Goal: Task Accomplishment & Management: Manage account settings

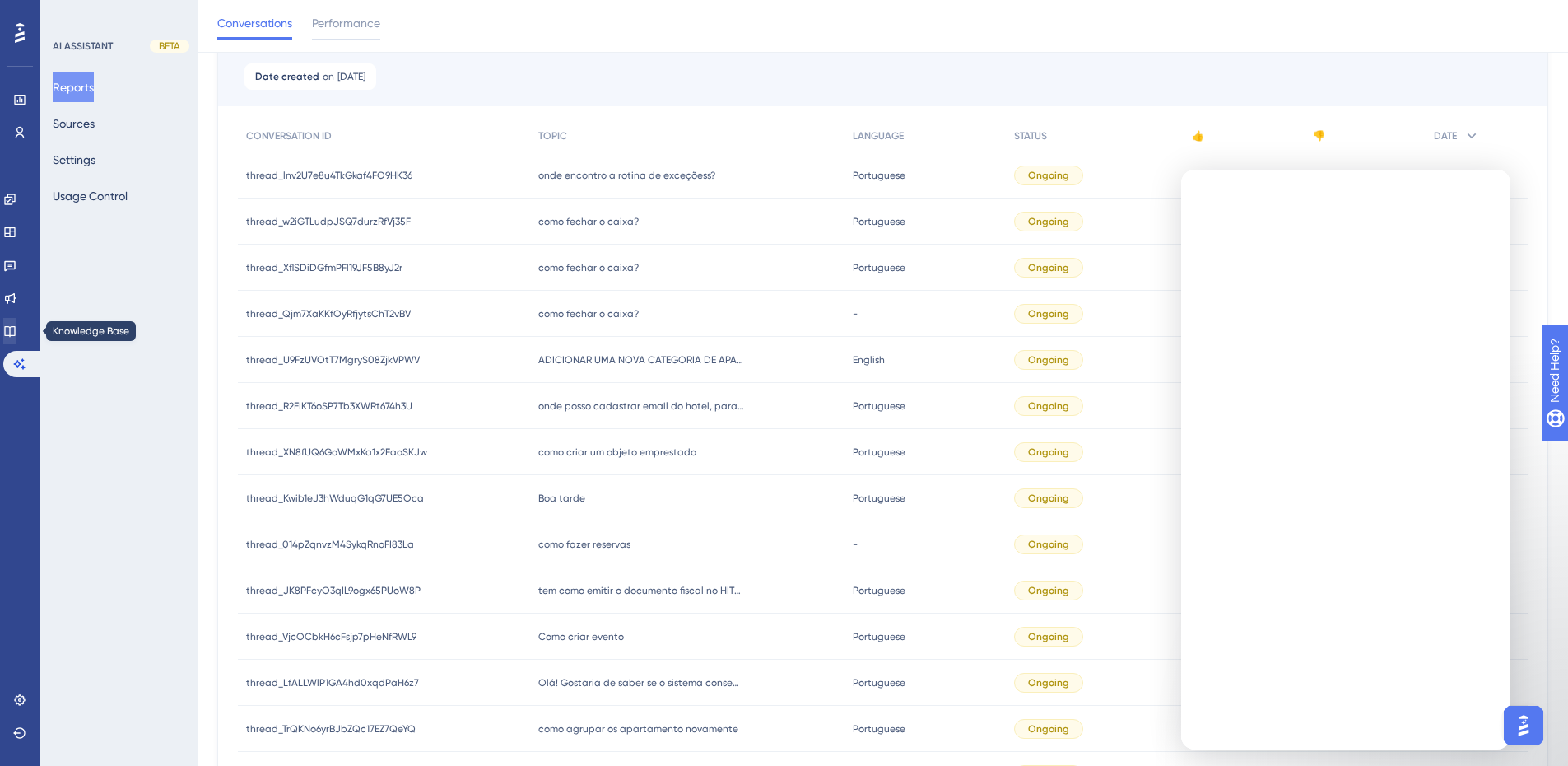
click at [17, 338] on link at bounding box center [10, 331] width 13 height 26
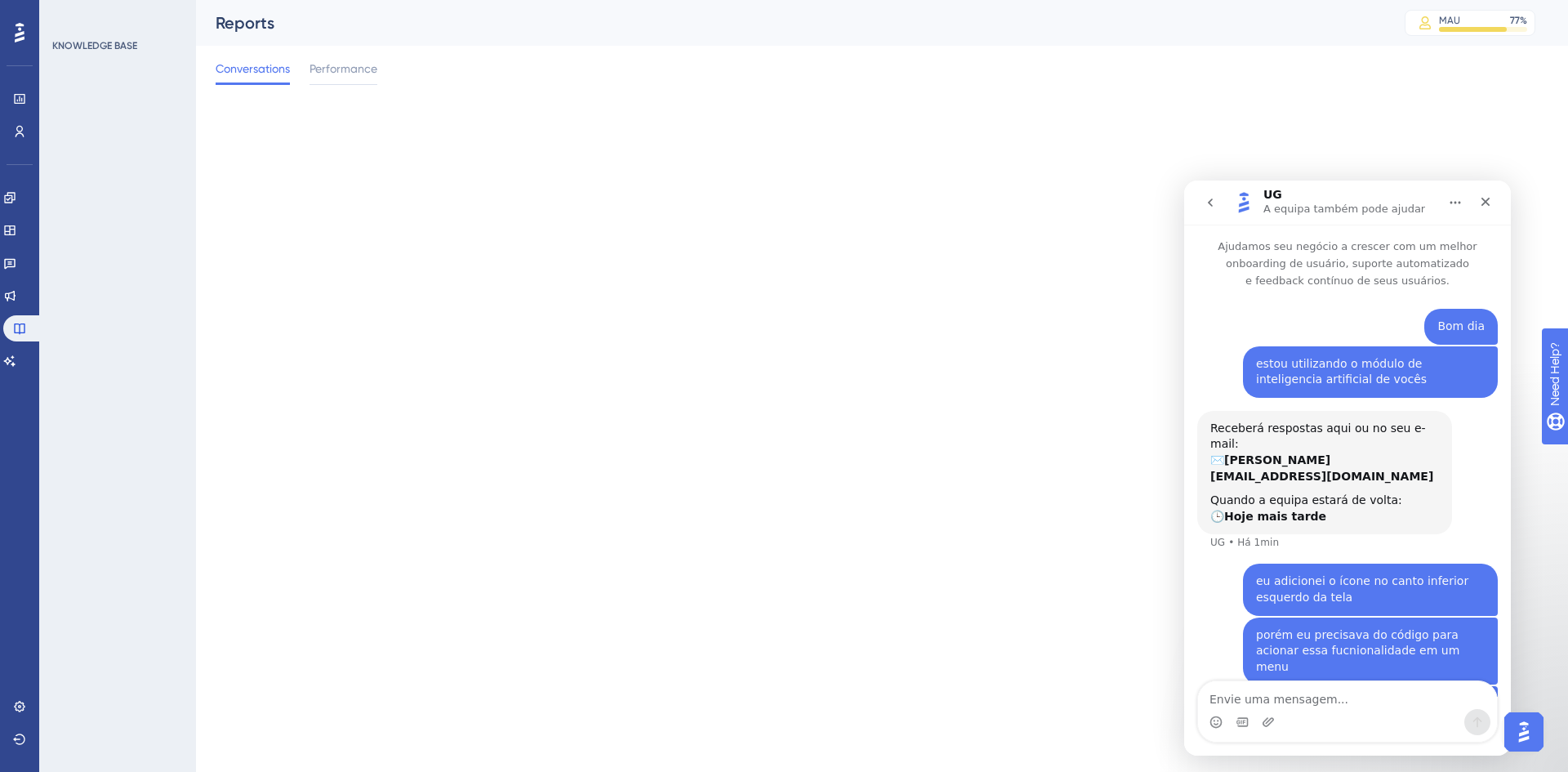
scroll to position [10, 0]
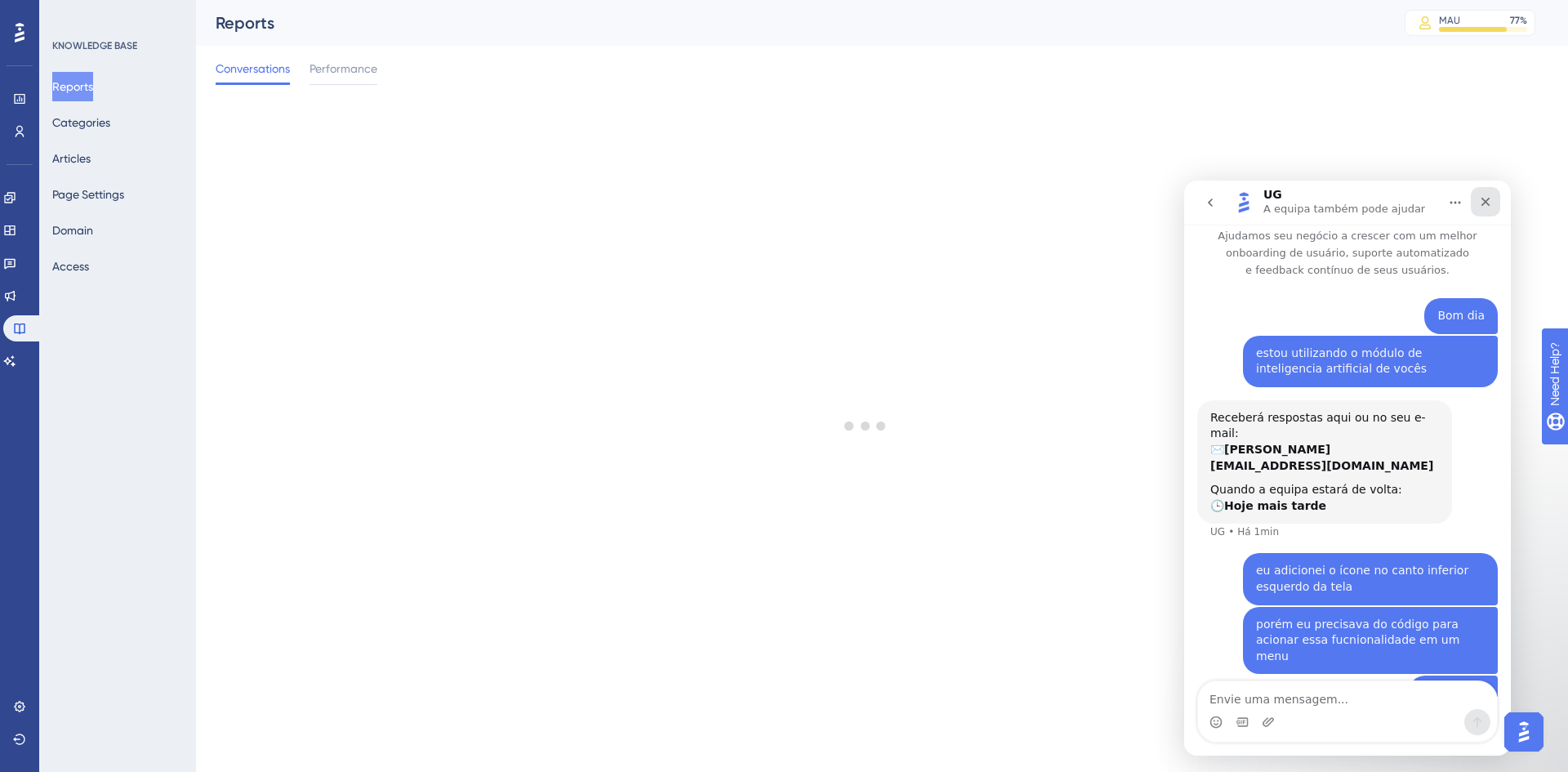
click at [1490, 203] on icon "Fechar" at bounding box center [1486, 202] width 13 height 13
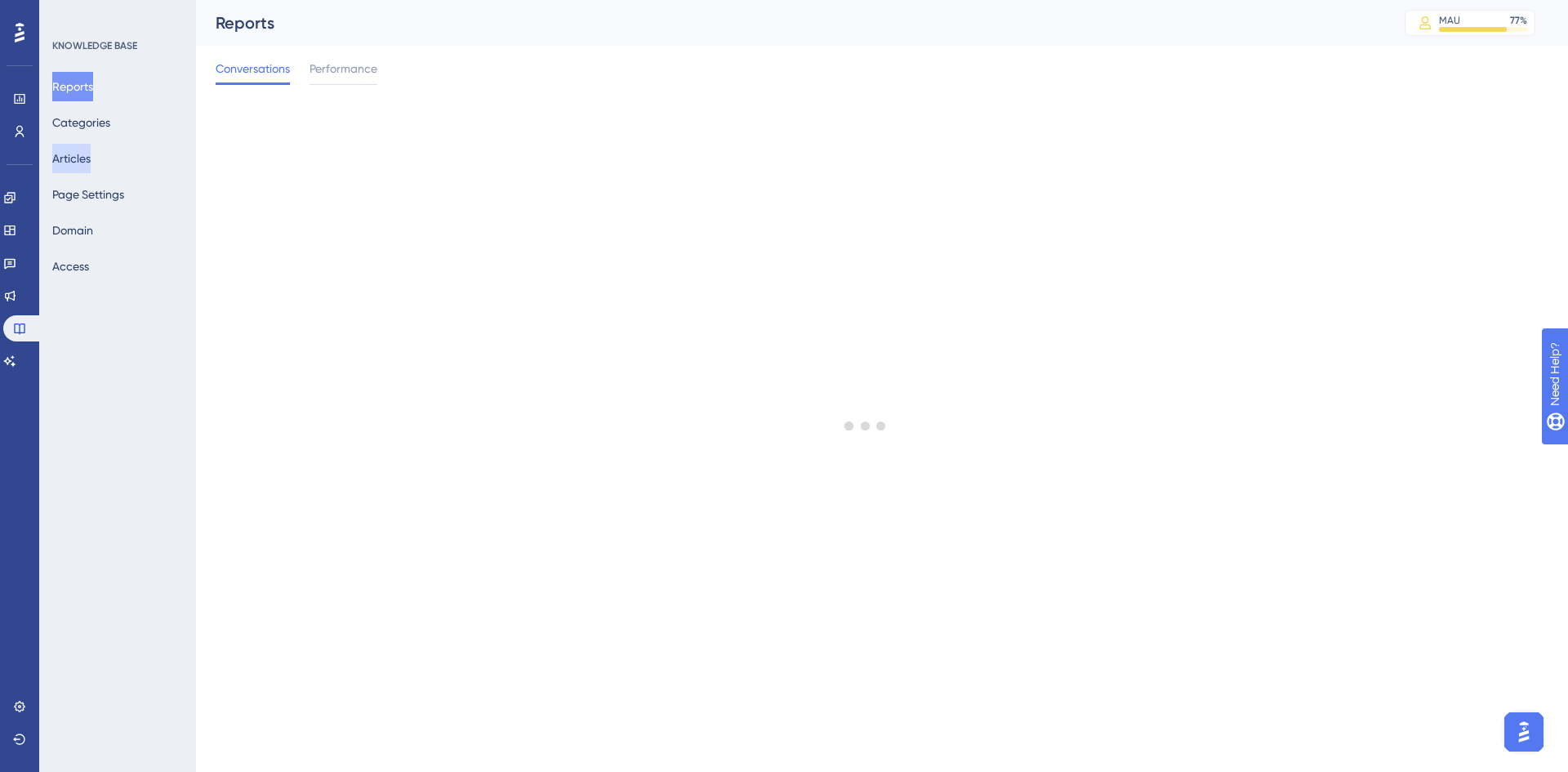
click at [79, 163] on button "Articles" at bounding box center [71, 158] width 38 height 30
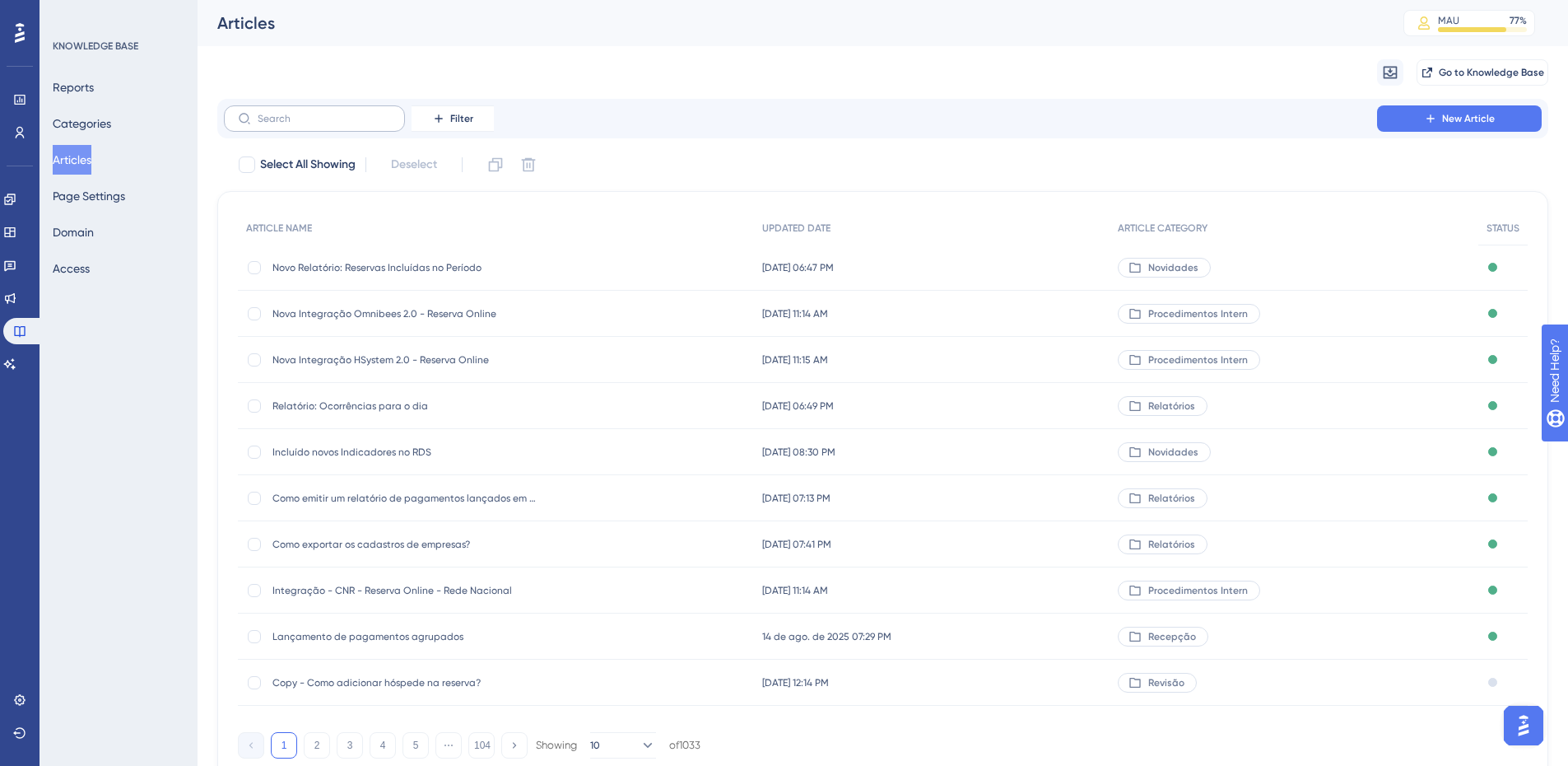
click at [380, 130] on label at bounding box center [314, 118] width 181 height 26
click at [380, 124] on input "text" at bounding box center [325, 118] width 133 height 11
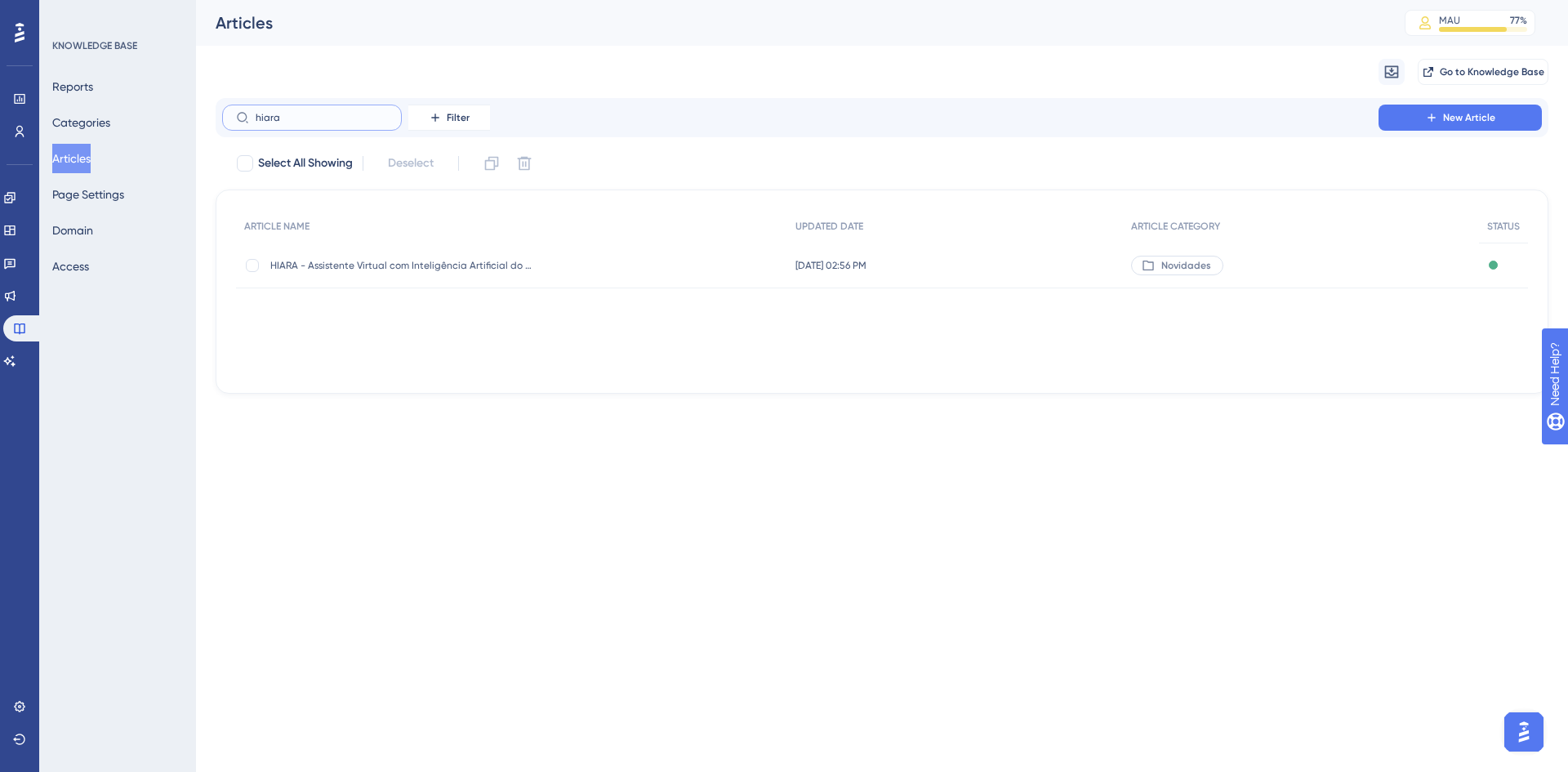
type input "hiara"
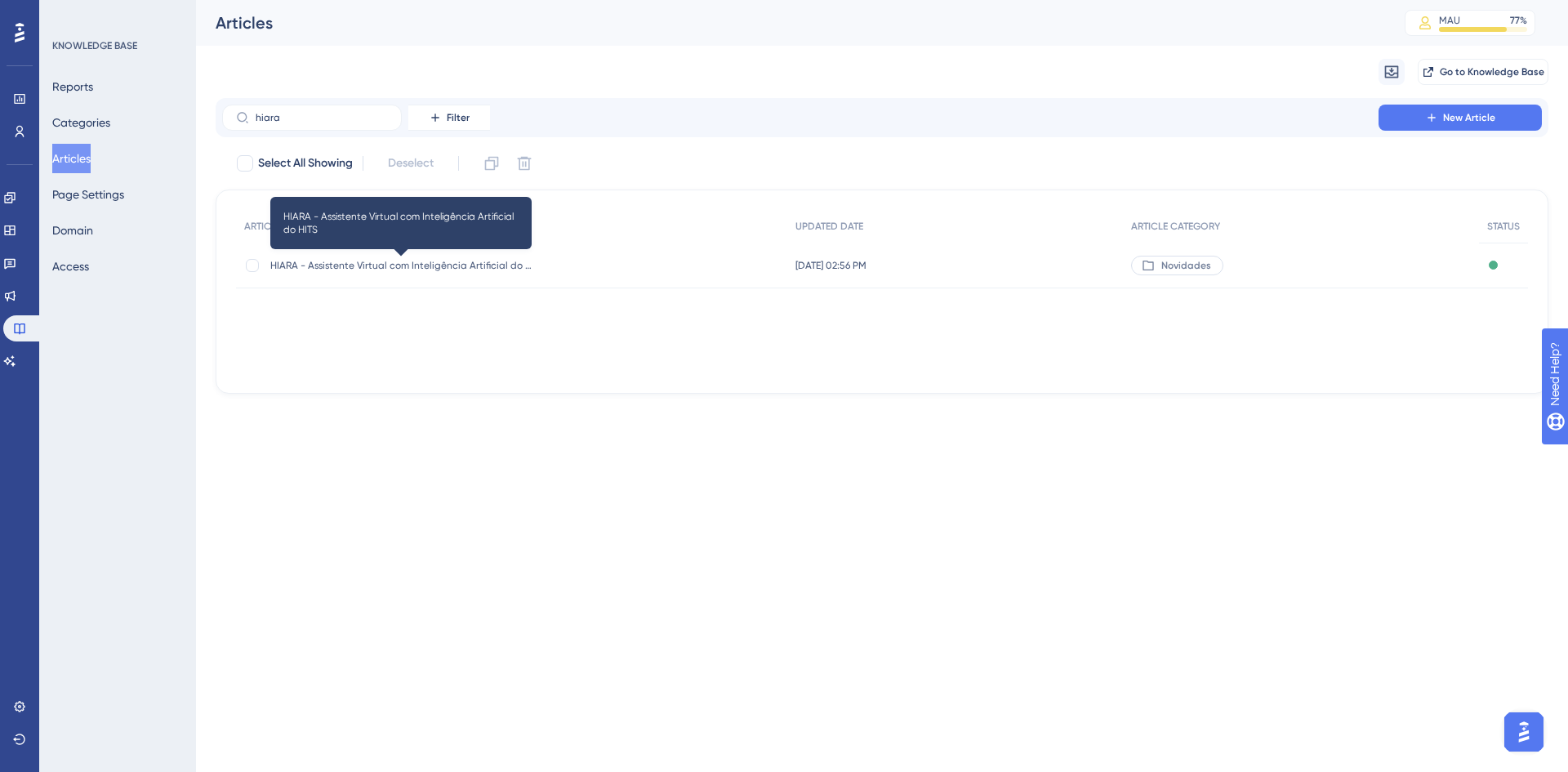
click at [429, 264] on span "HIARA - Assistente Virtual com Inteligência Artificial do HITS" at bounding box center [400, 265] width 262 height 13
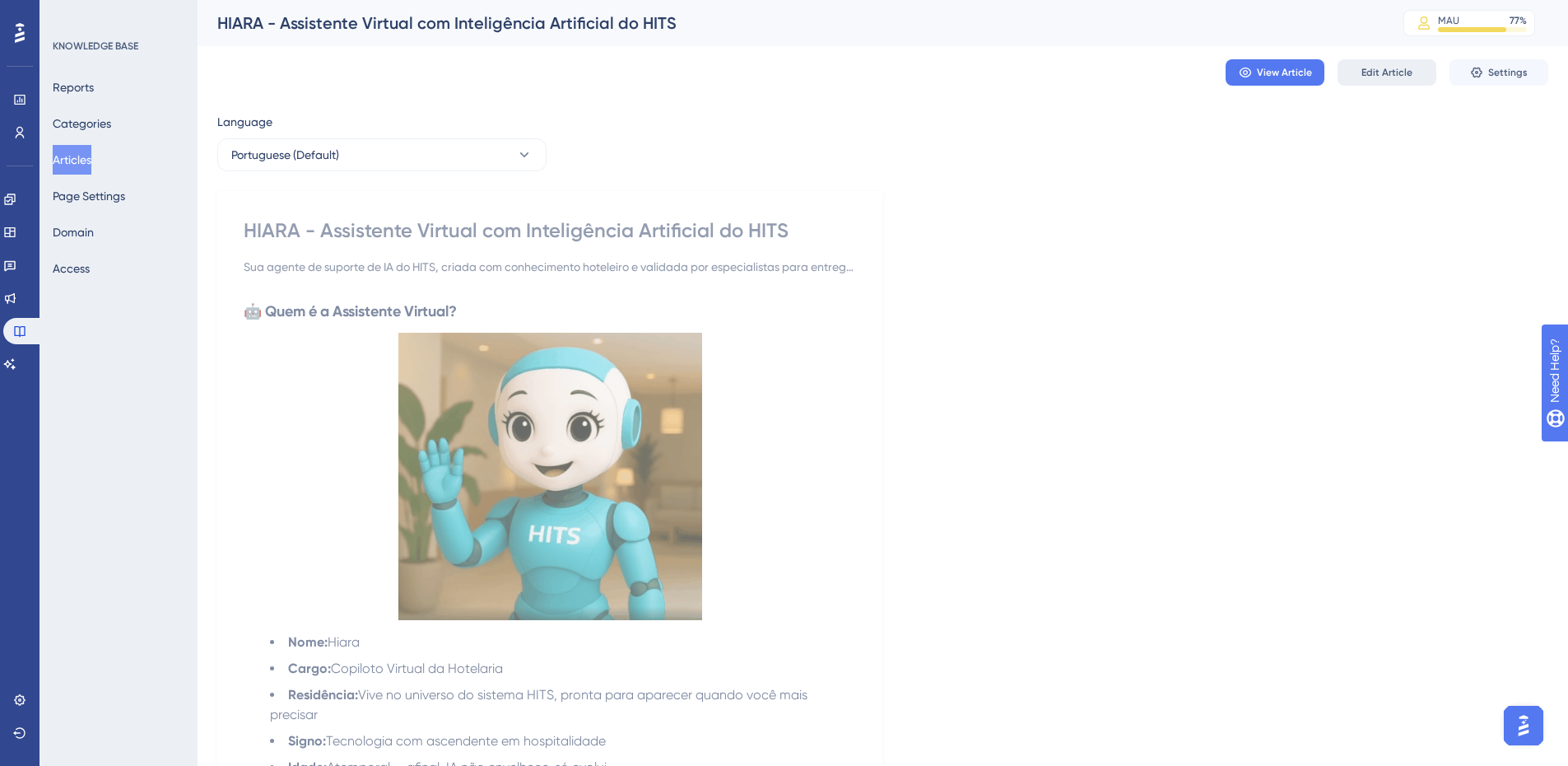
click at [1378, 66] on span "Edit Article" at bounding box center [1387, 72] width 51 height 13
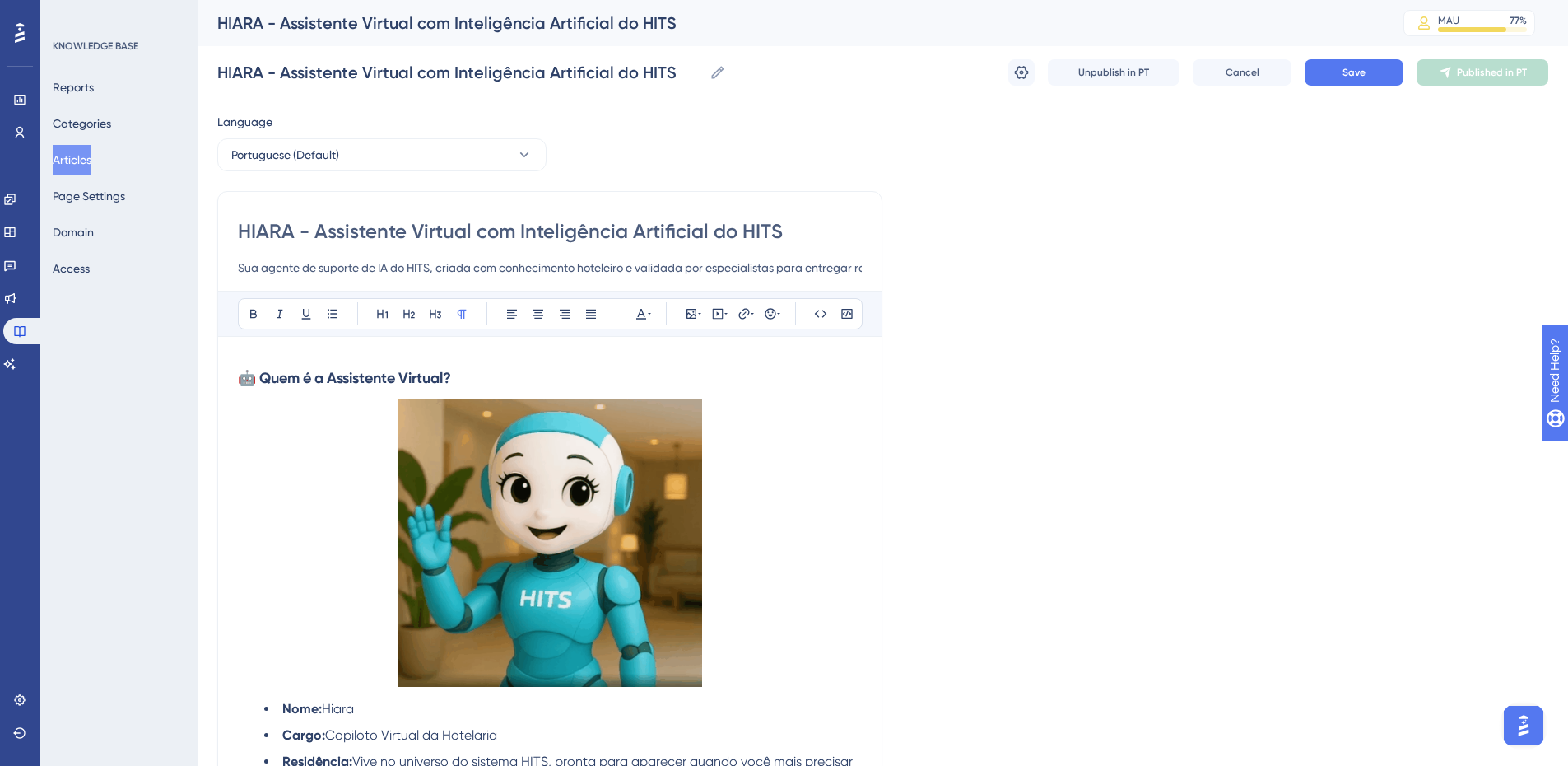
click at [447, 269] on input "Sua agente de suporte de IA do HITS, criada com conhecimento hoteleiro e valida…" at bounding box center [550, 268] width 624 height 20
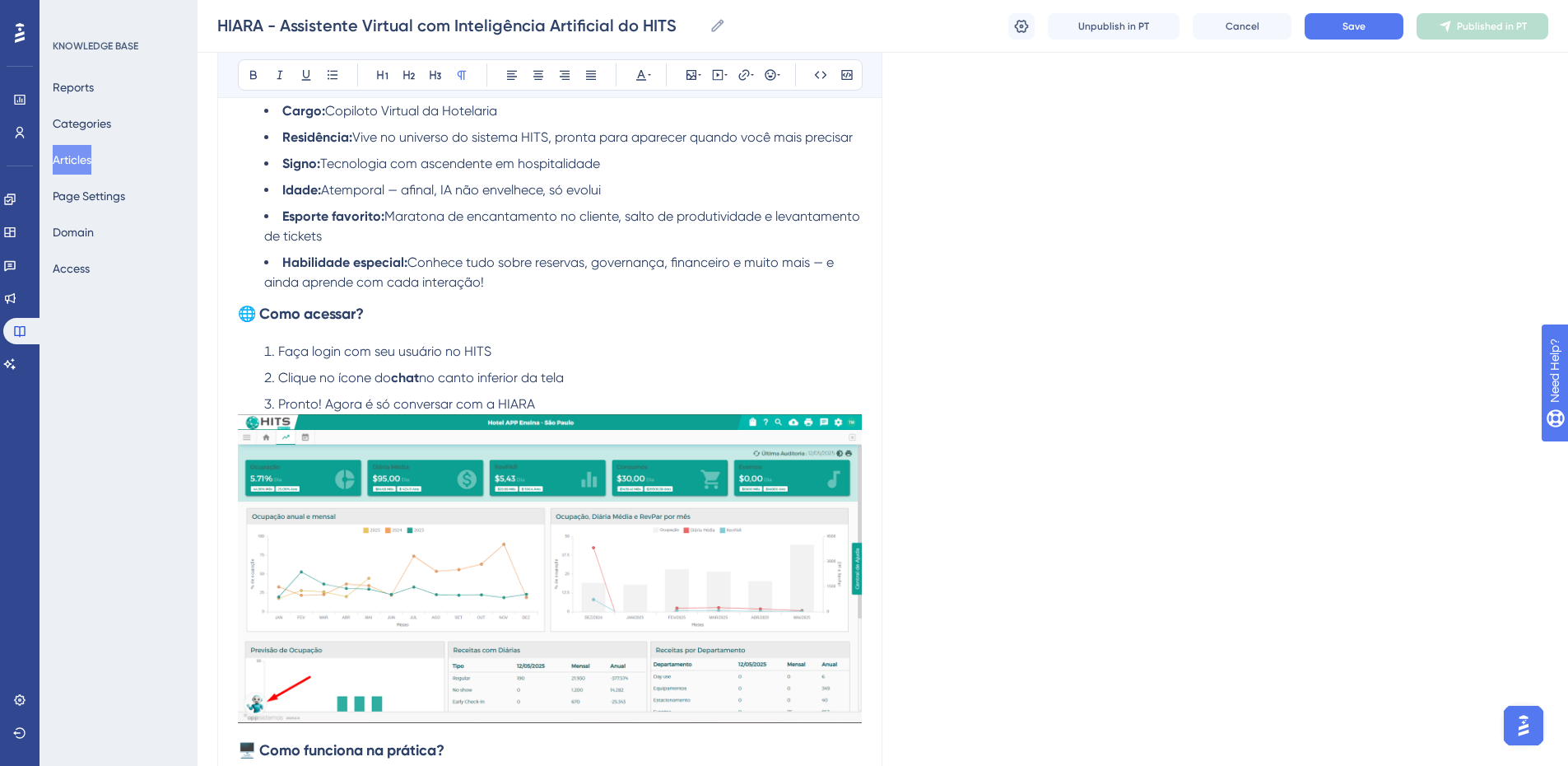
scroll to position [659, 0]
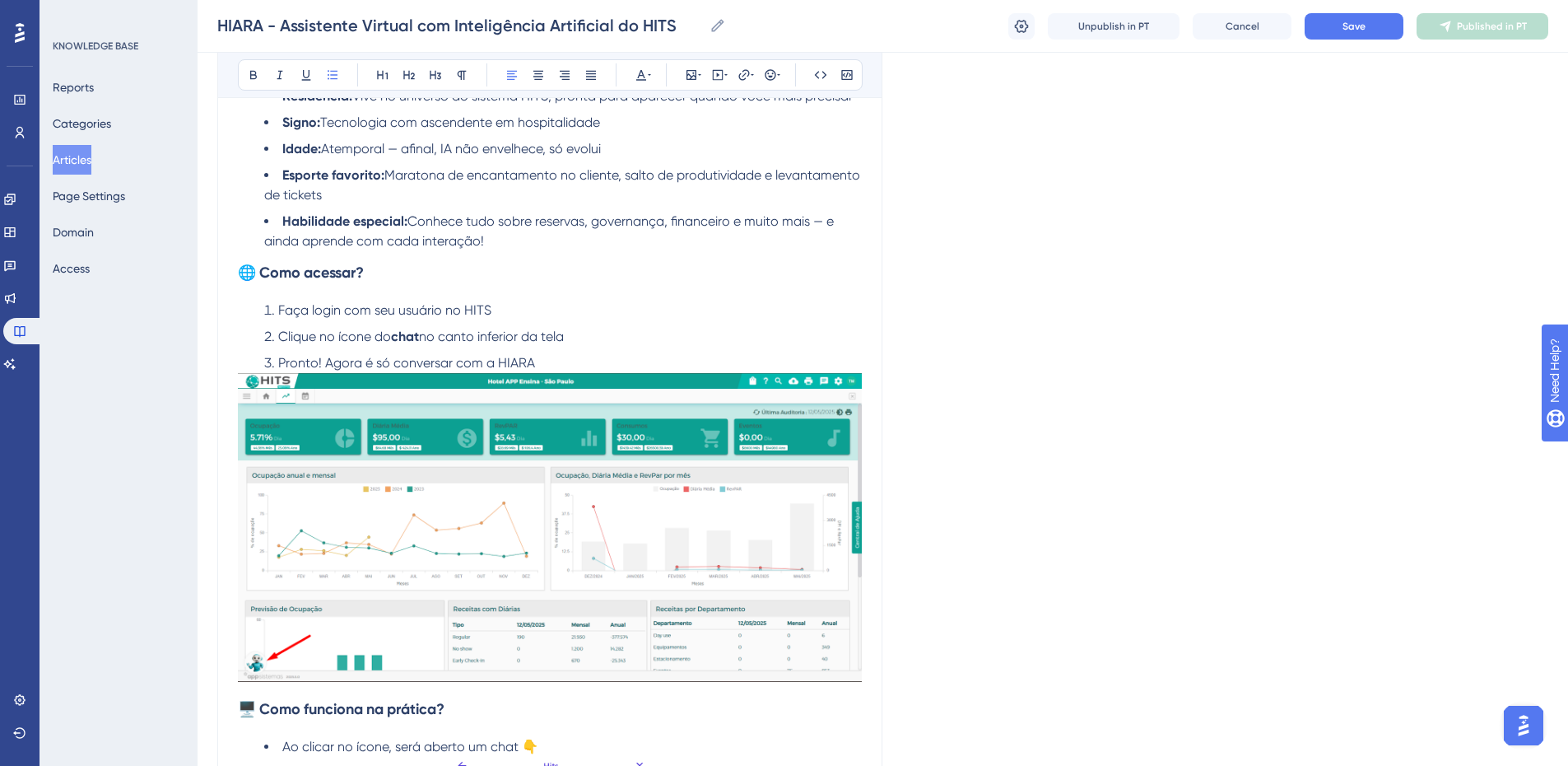
drag, startPoint x: 523, startPoint y: 338, endPoint x: 601, endPoint y: 489, distance: 170.0
click at [523, 339] on span "no canto inferior da tela" at bounding box center [492, 336] width 145 height 16
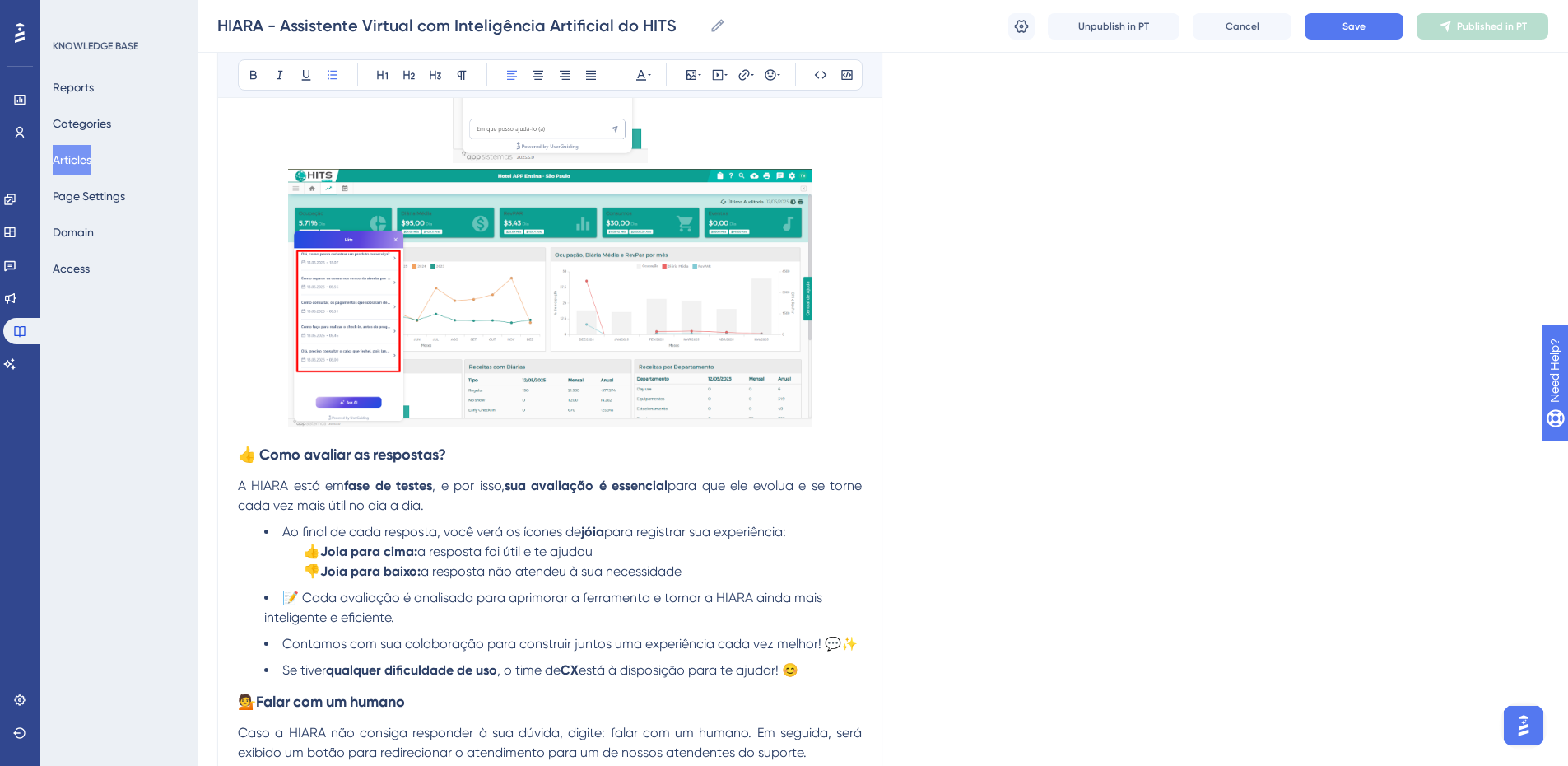
scroll to position [2388, 0]
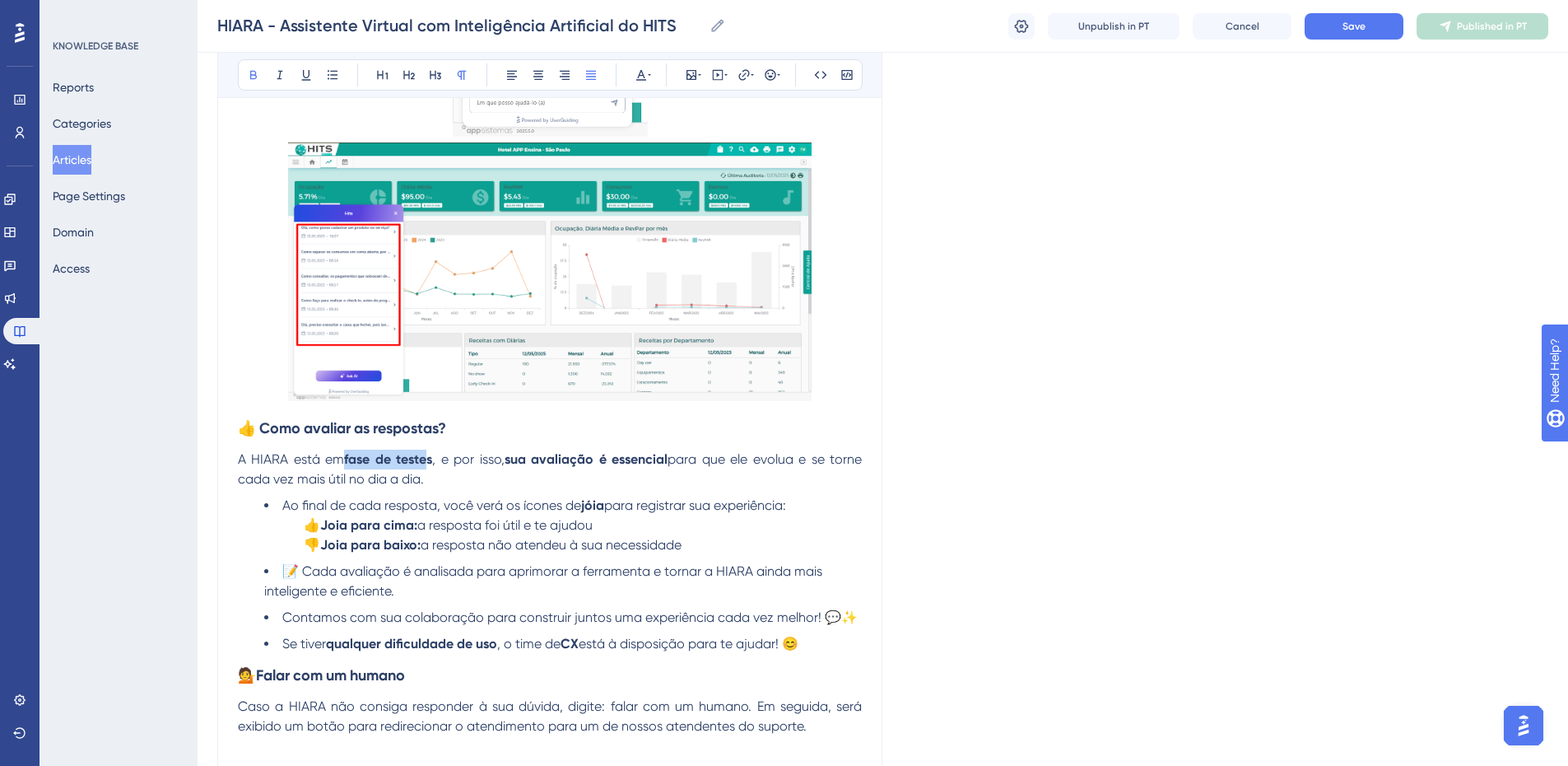
drag, startPoint x: 345, startPoint y: 438, endPoint x: 430, endPoint y: 437, distance: 85.0
click at [430, 452] on strong "fase de testes" at bounding box center [388, 459] width 88 height 16
click at [431, 452] on strong "fase de testes" at bounding box center [388, 459] width 88 height 16
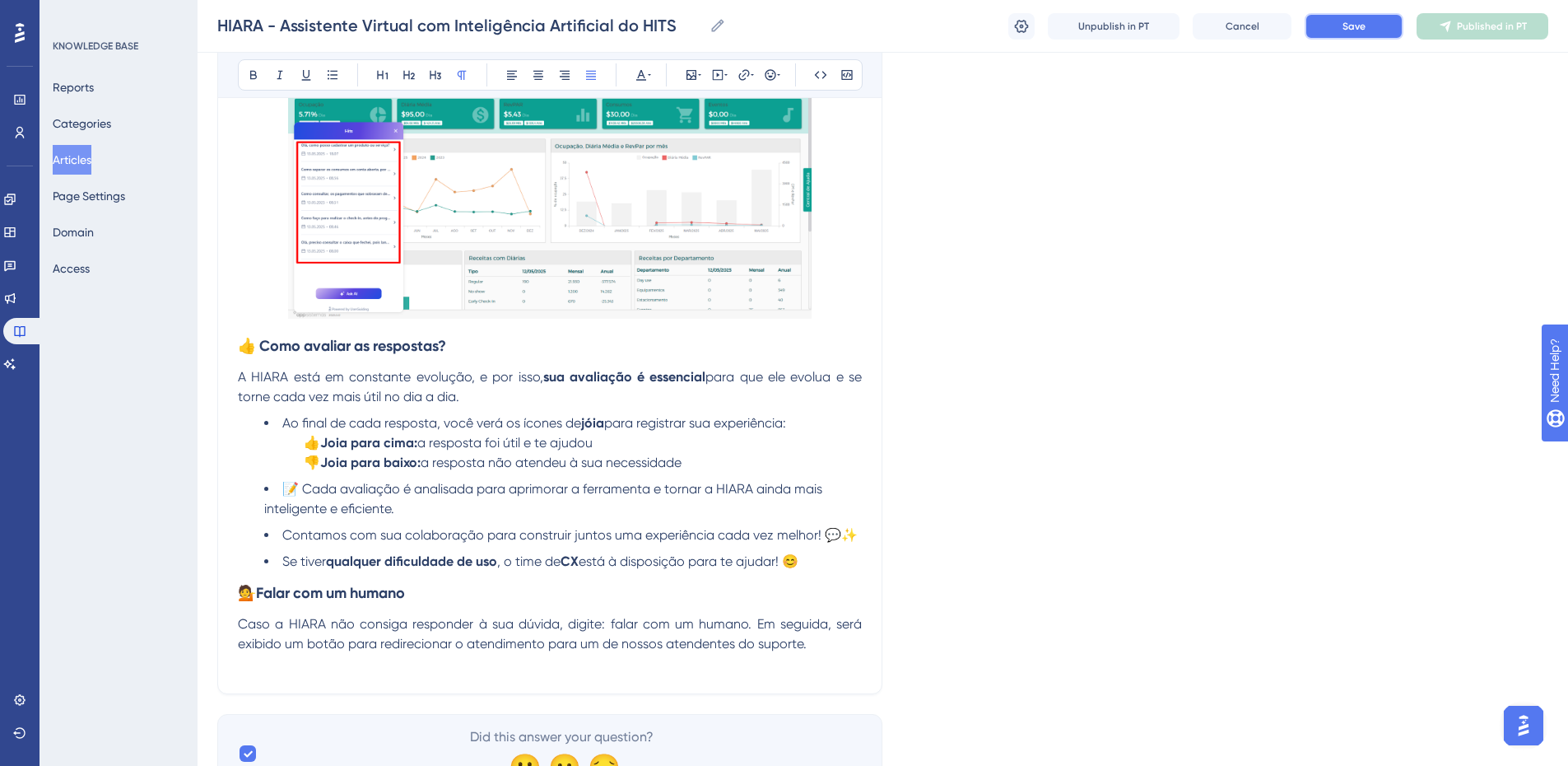
click at [1361, 31] on span "Save" at bounding box center [1354, 26] width 23 height 13
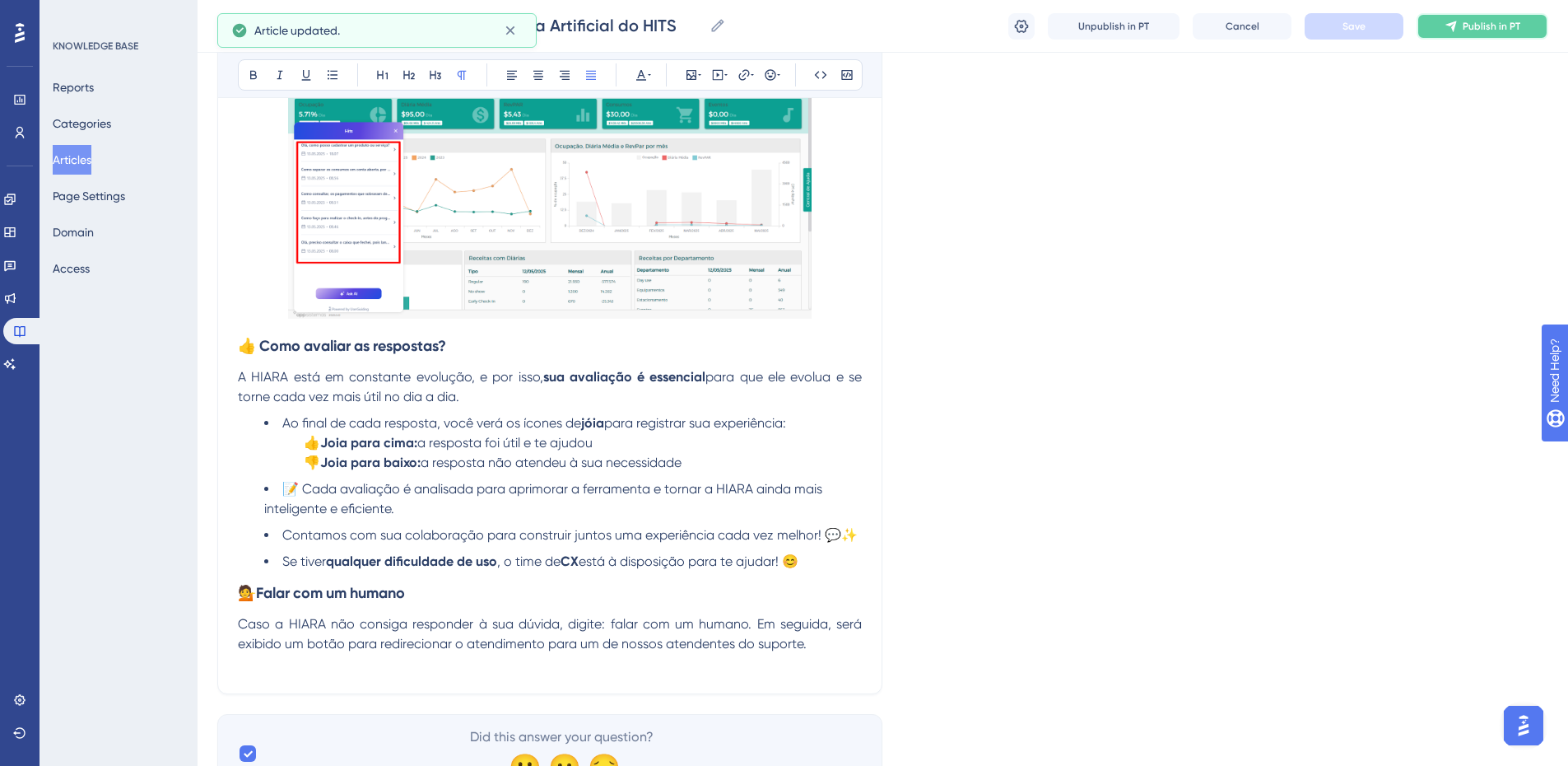
click at [1455, 28] on icon at bounding box center [1452, 26] width 13 height 13
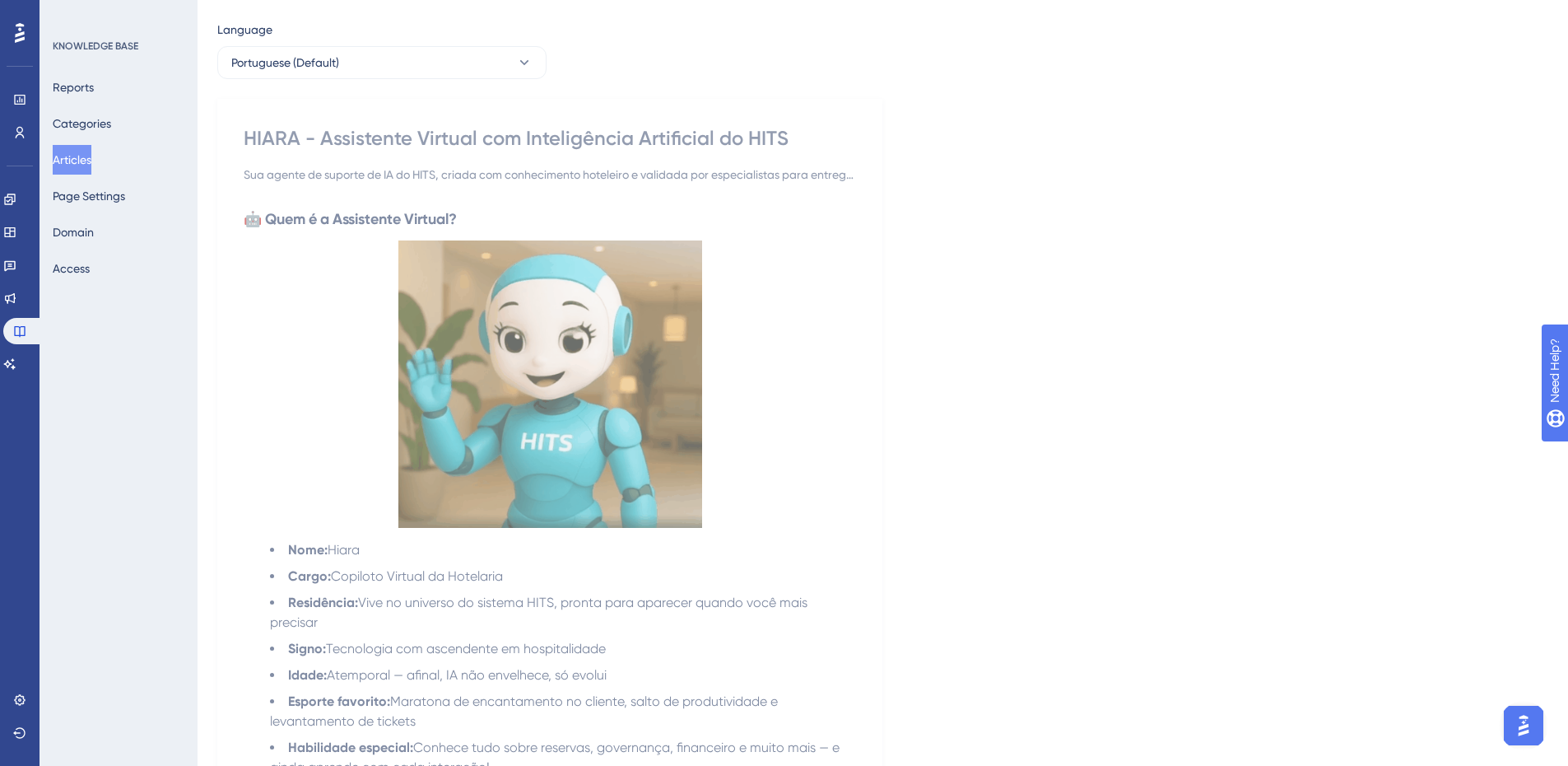
scroll to position [0, 0]
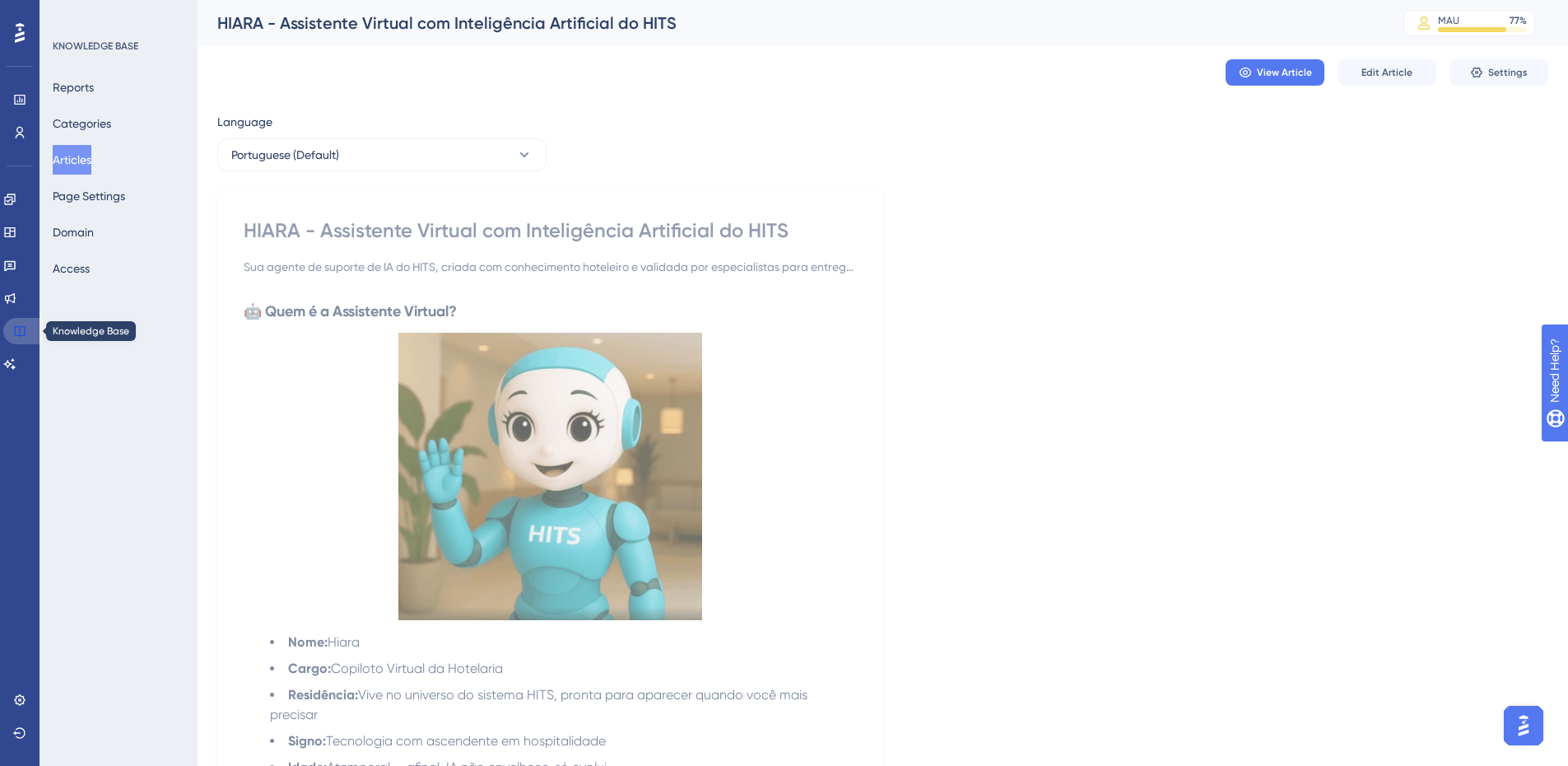
click at [22, 327] on icon at bounding box center [19, 330] width 10 height 10
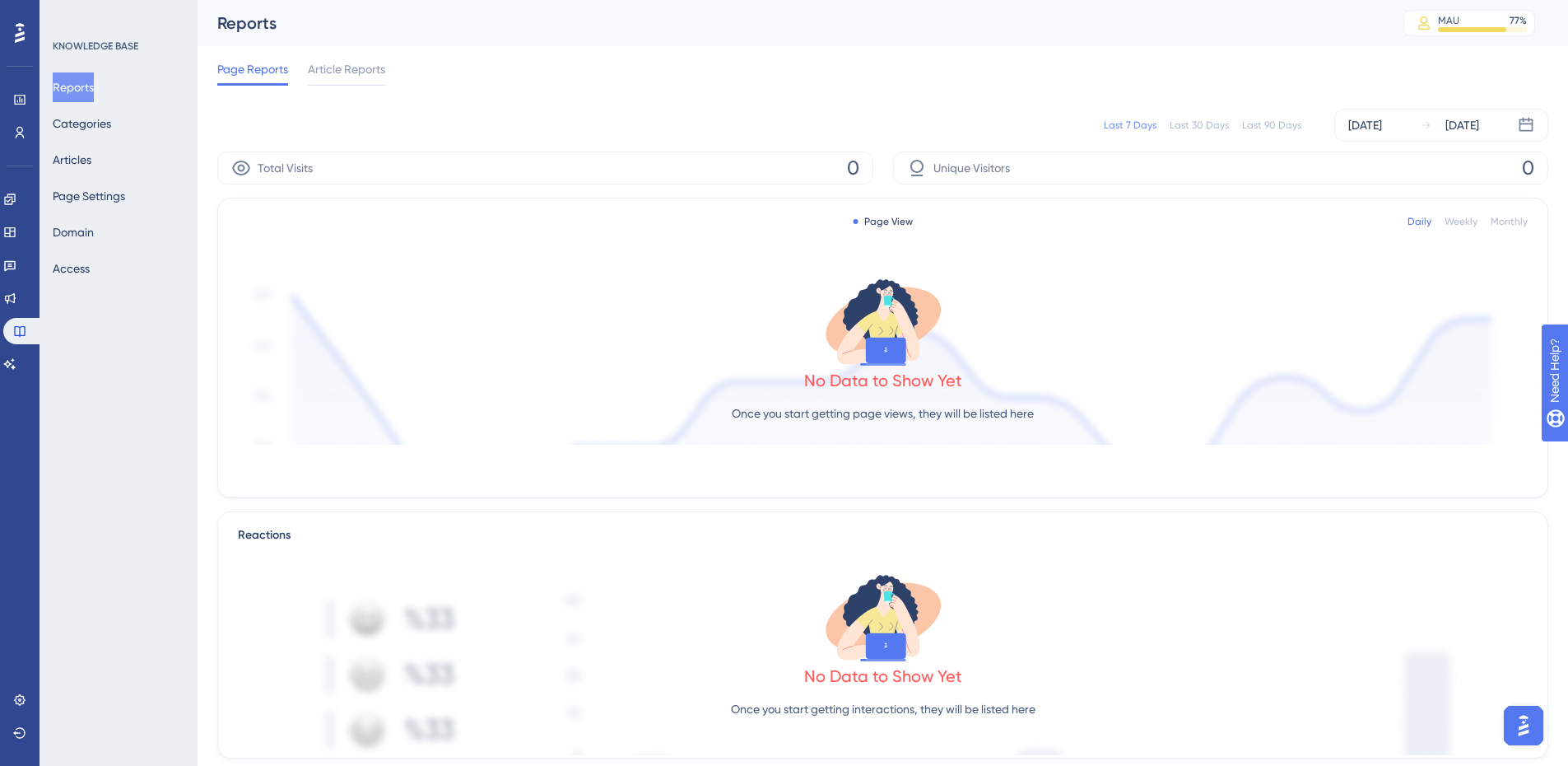
scroll to position [310, 0]
click at [77, 238] on button "Domain" at bounding box center [73, 233] width 41 height 30
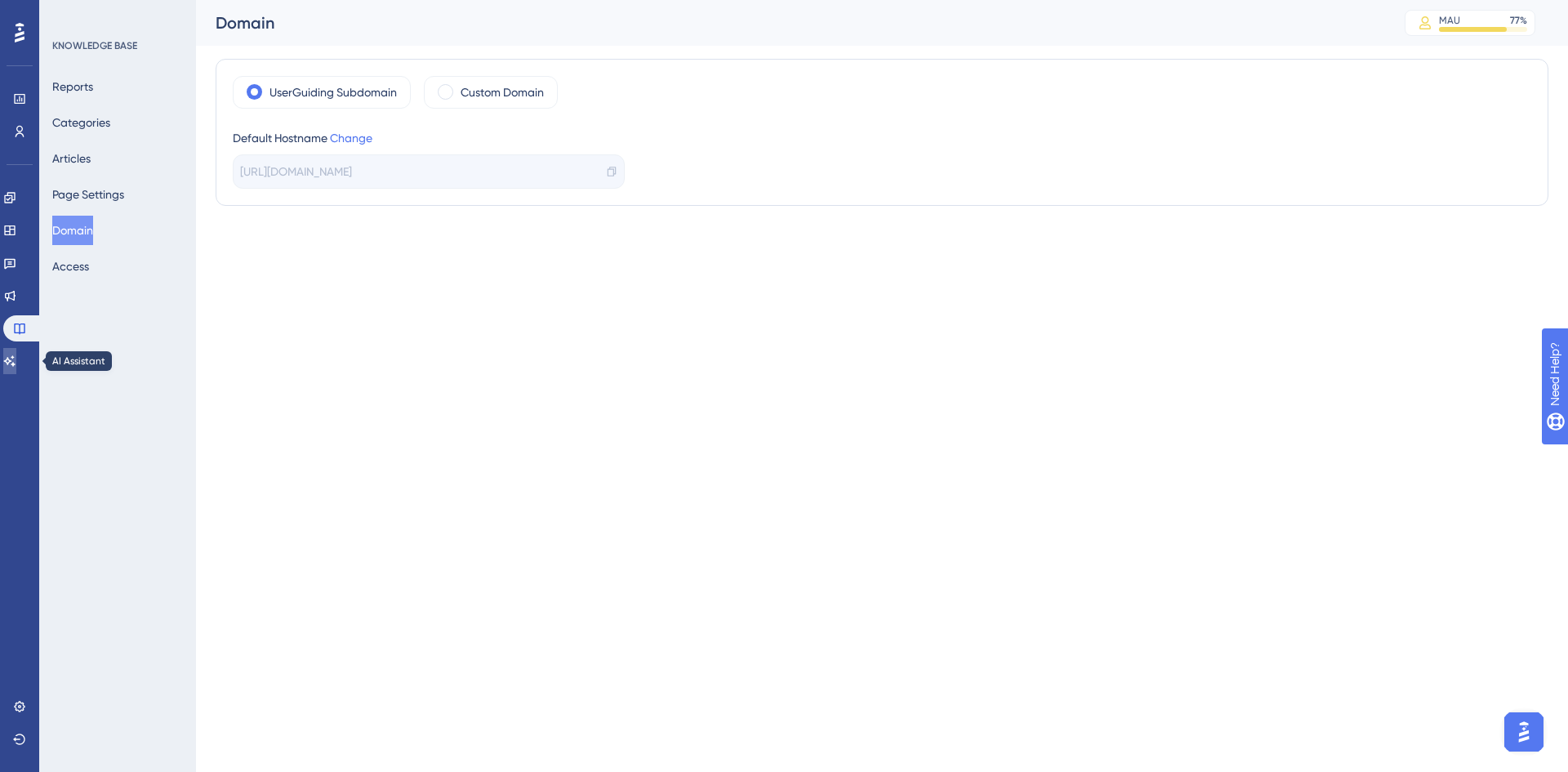
click at [17, 366] on icon at bounding box center [10, 361] width 13 height 13
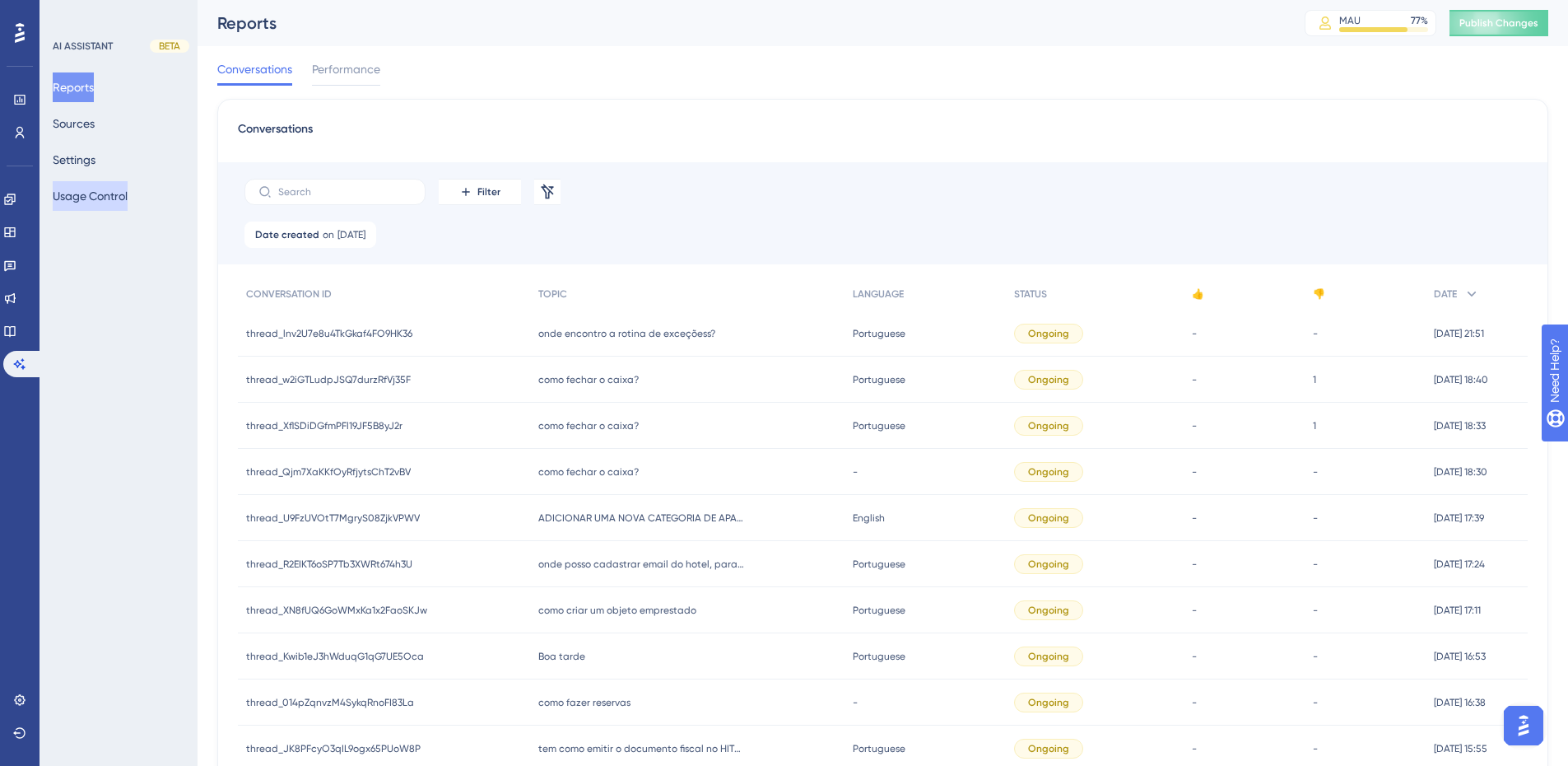
click at [85, 192] on button "Usage Control" at bounding box center [90, 196] width 75 height 30
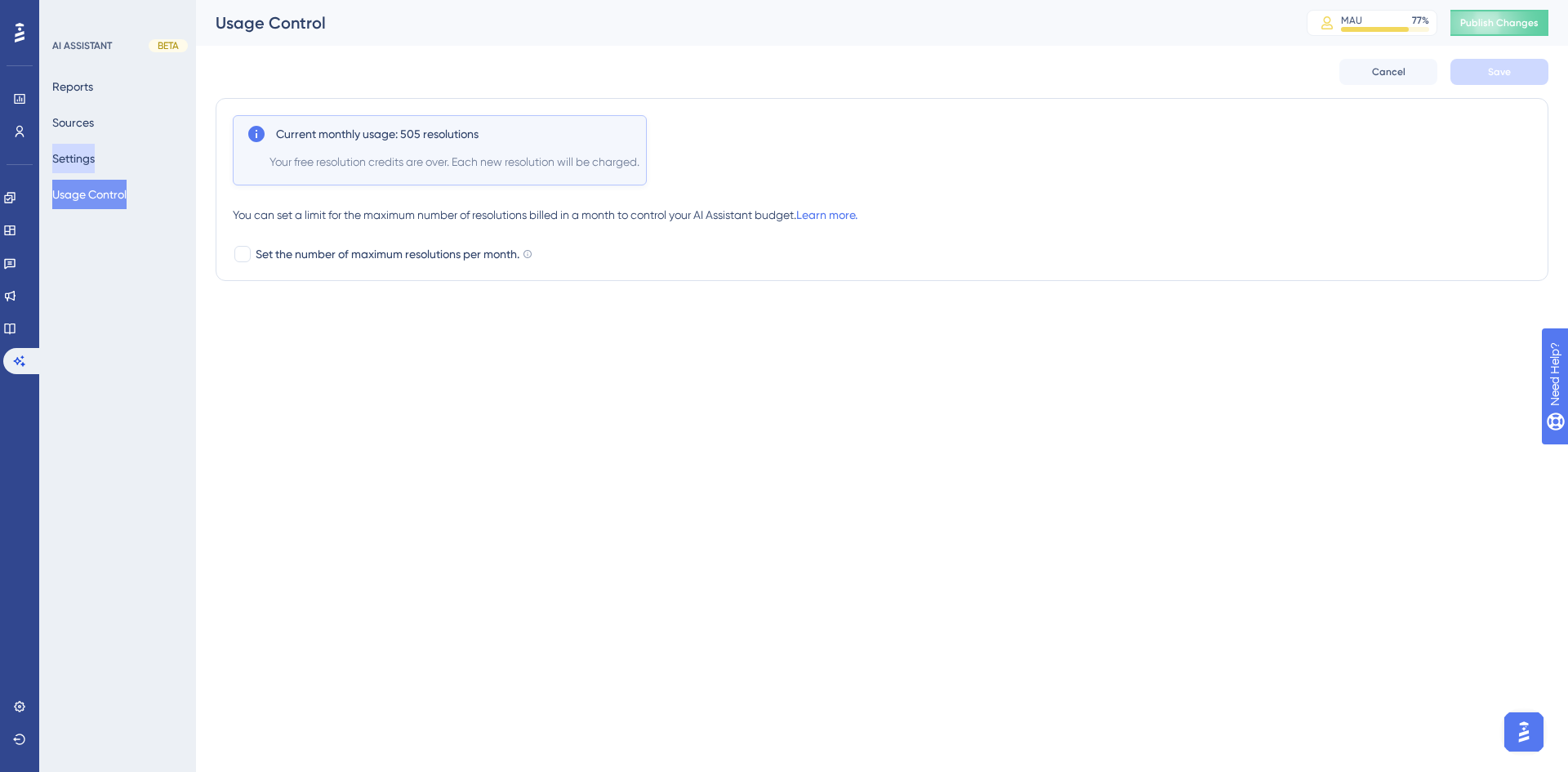
click at [89, 162] on button "Settings" at bounding box center [74, 158] width 43 height 30
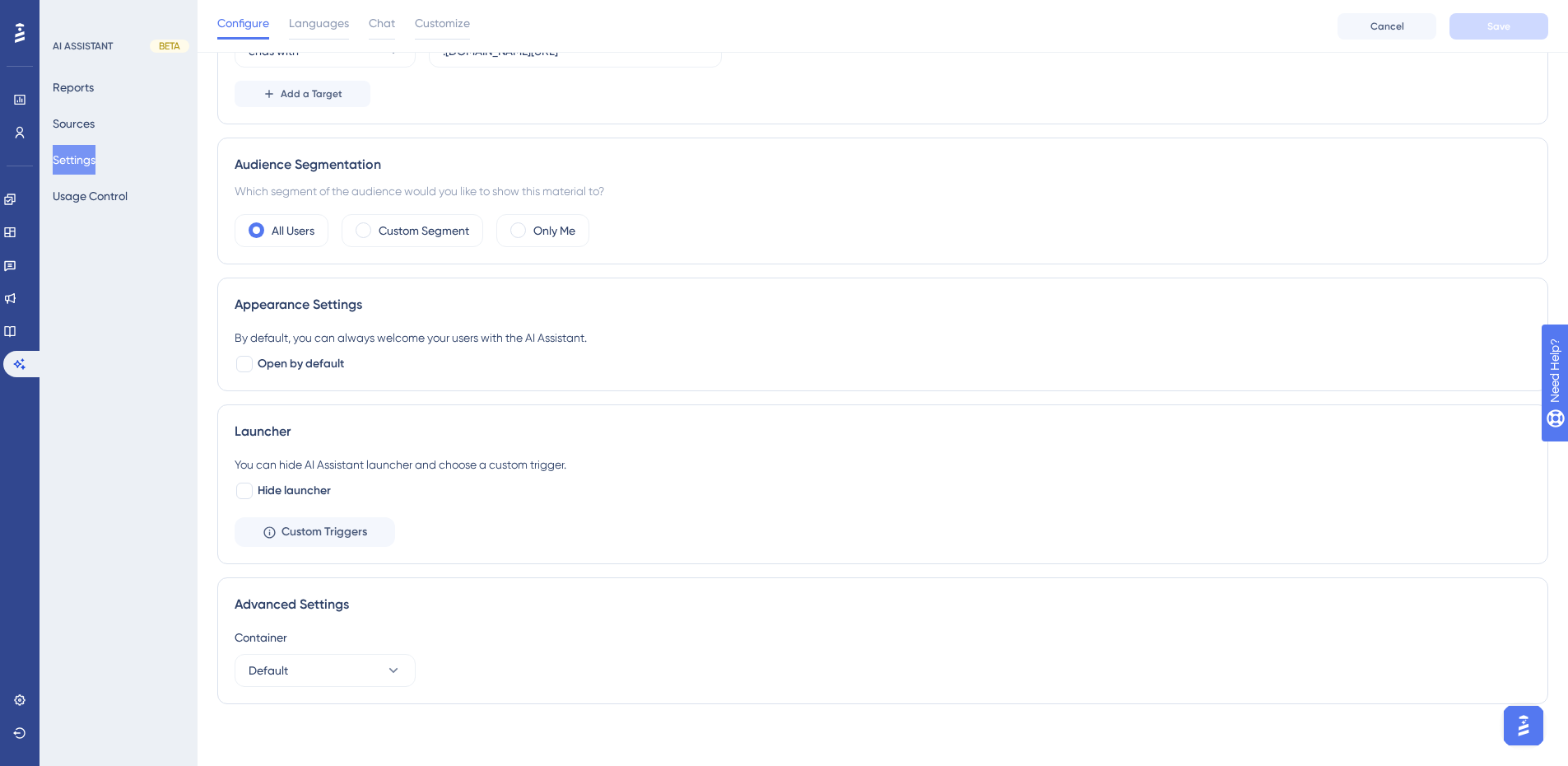
scroll to position [252, 0]
click at [95, 124] on button "Sources" at bounding box center [73, 124] width 42 height 30
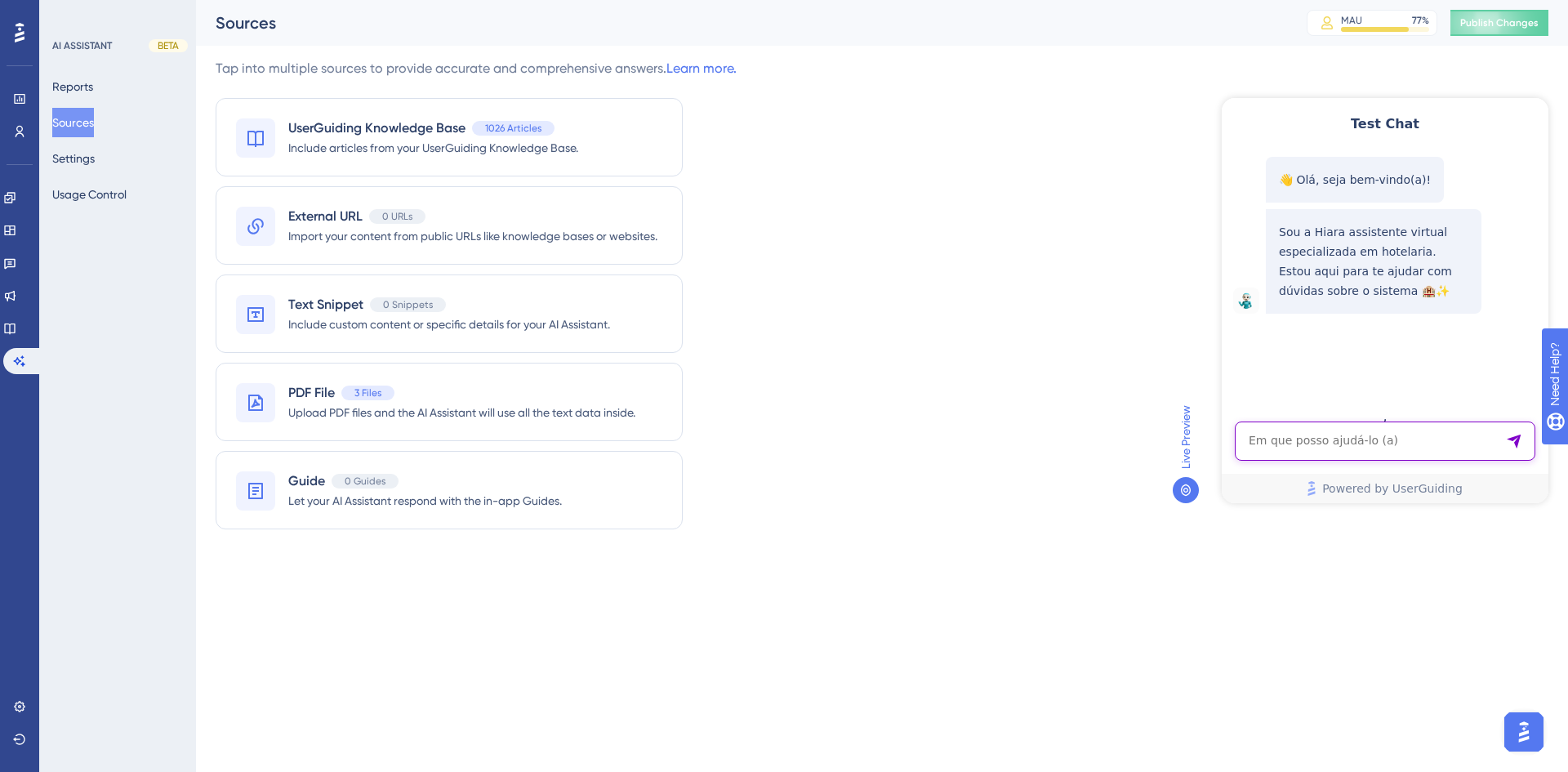
click at [1336, 443] on textarea "AI Assistant Text Input" at bounding box center [1385, 441] width 301 height 39
type textarea "PERMISSÃO DE OVERBOOKING"
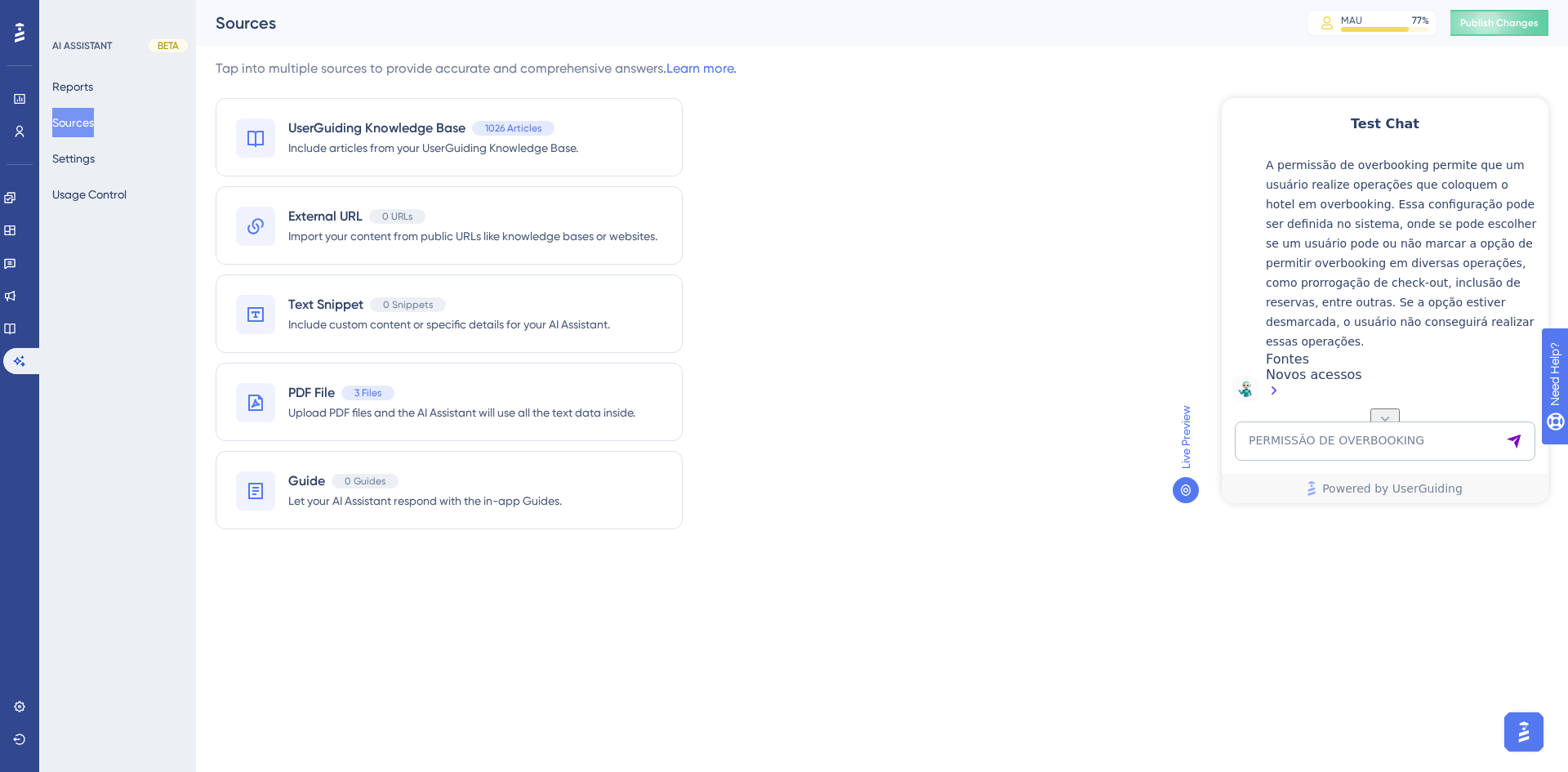
scroll to position [325, 0]
click at [1326, 379] on div "Novos acessos" at bounding box center [1403, 385] width 275 height 35
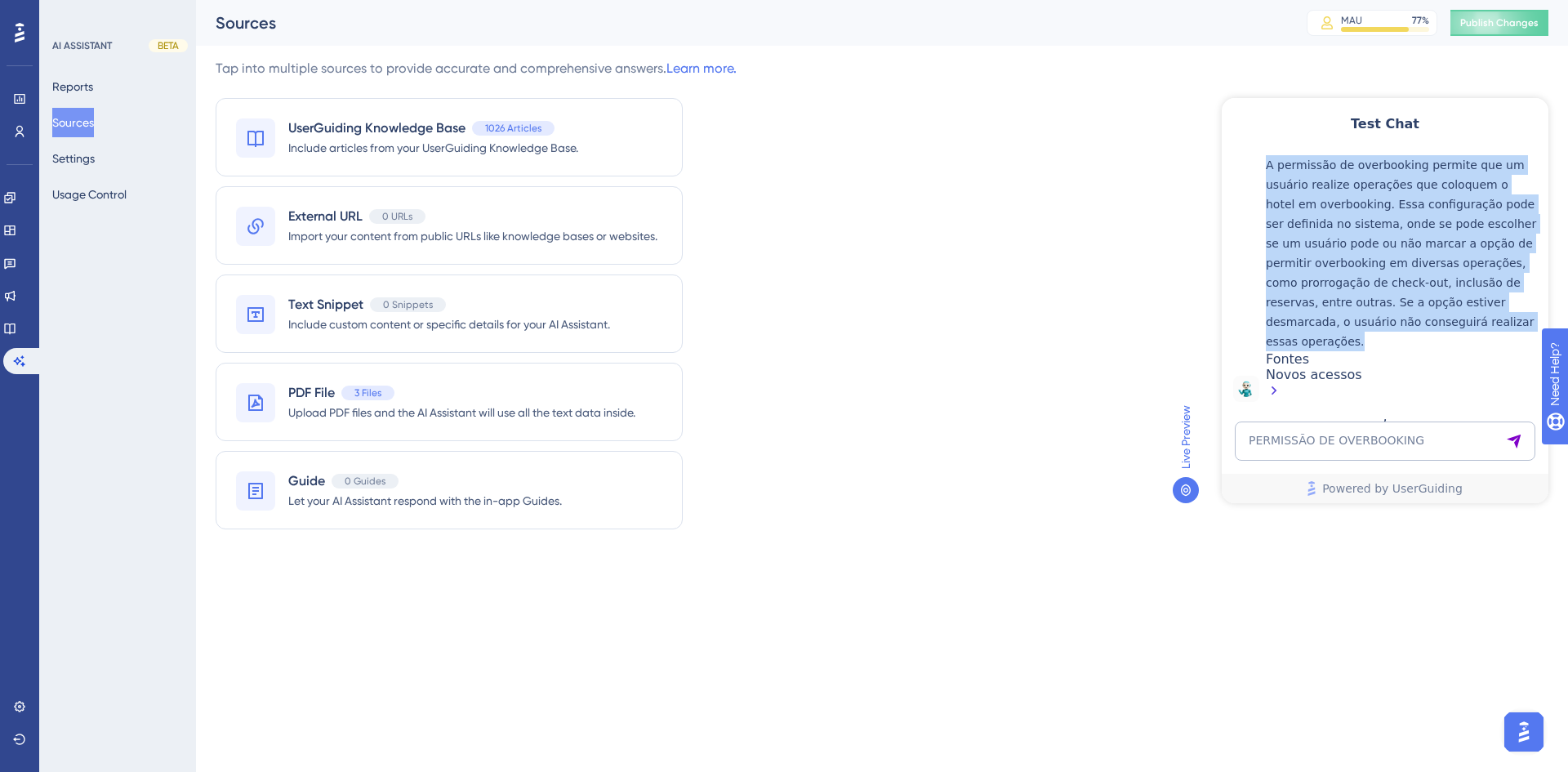
drag, startPoint x: 1280, startPoint y: 231, endPoint x: 1382, endPoint y: 321, distance: 136.0
click at [1382, 321] on p "A permissão de overbooking permite que um usuário realize operações que coloque…" at bounding box center [1403, 253] width 275 height 196
copy p "A permissão de overbooking permite que um usuário realize operações que coloque…"
click at [1349, 226] on p "A permissão de overbooking permite que um usuário realize operações que coloque…" at bounding box center [1403, 253] width 275 height 196
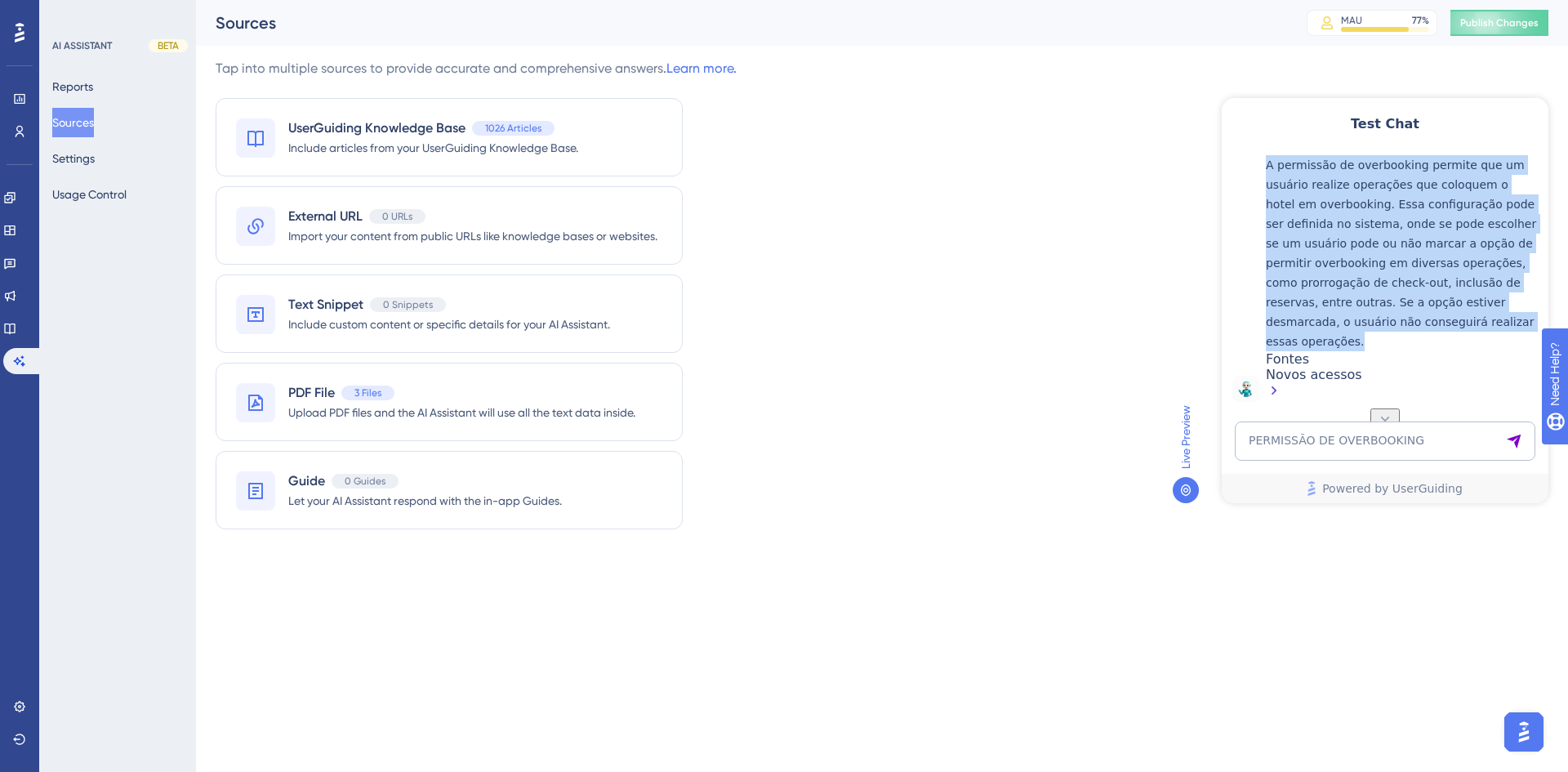
drag, startPoint x: 1376, startPoint y: 323, endPoint x: 1274, endPoint y: 227, distance: 140.1
click at [1274, 226] on div "A permissão de overbooking permite que um usuário realize operações que coloque…" at bounding box center [1403, 278] width 275 height 247
copy p "A permissão de overbooking permite que um usuário realize operações que coloque…"
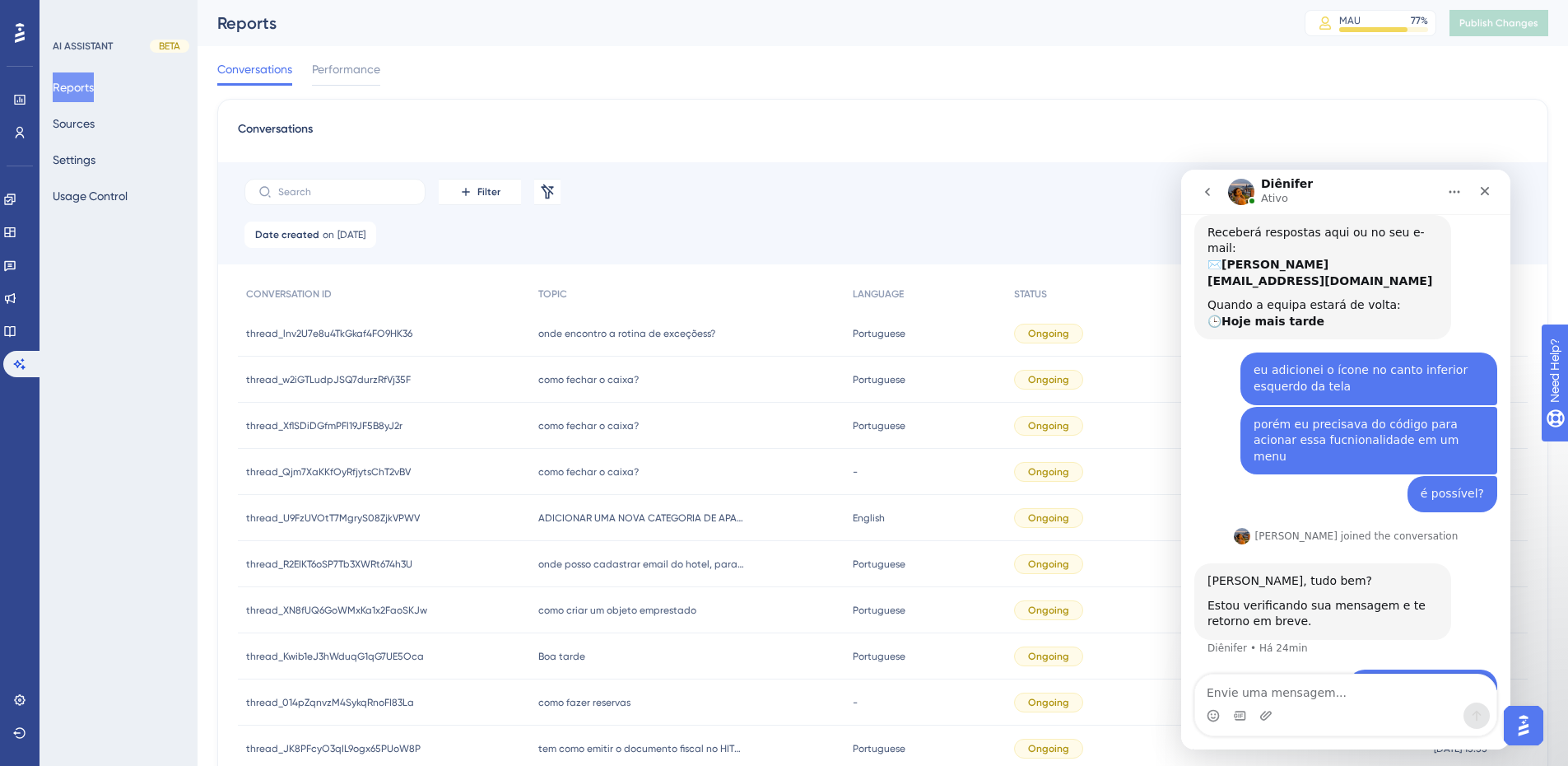
scroll to position [188, 0]
click at [1484, 196] on icon "Fechar" at bounding box center [1485, 192] width 13 height 13
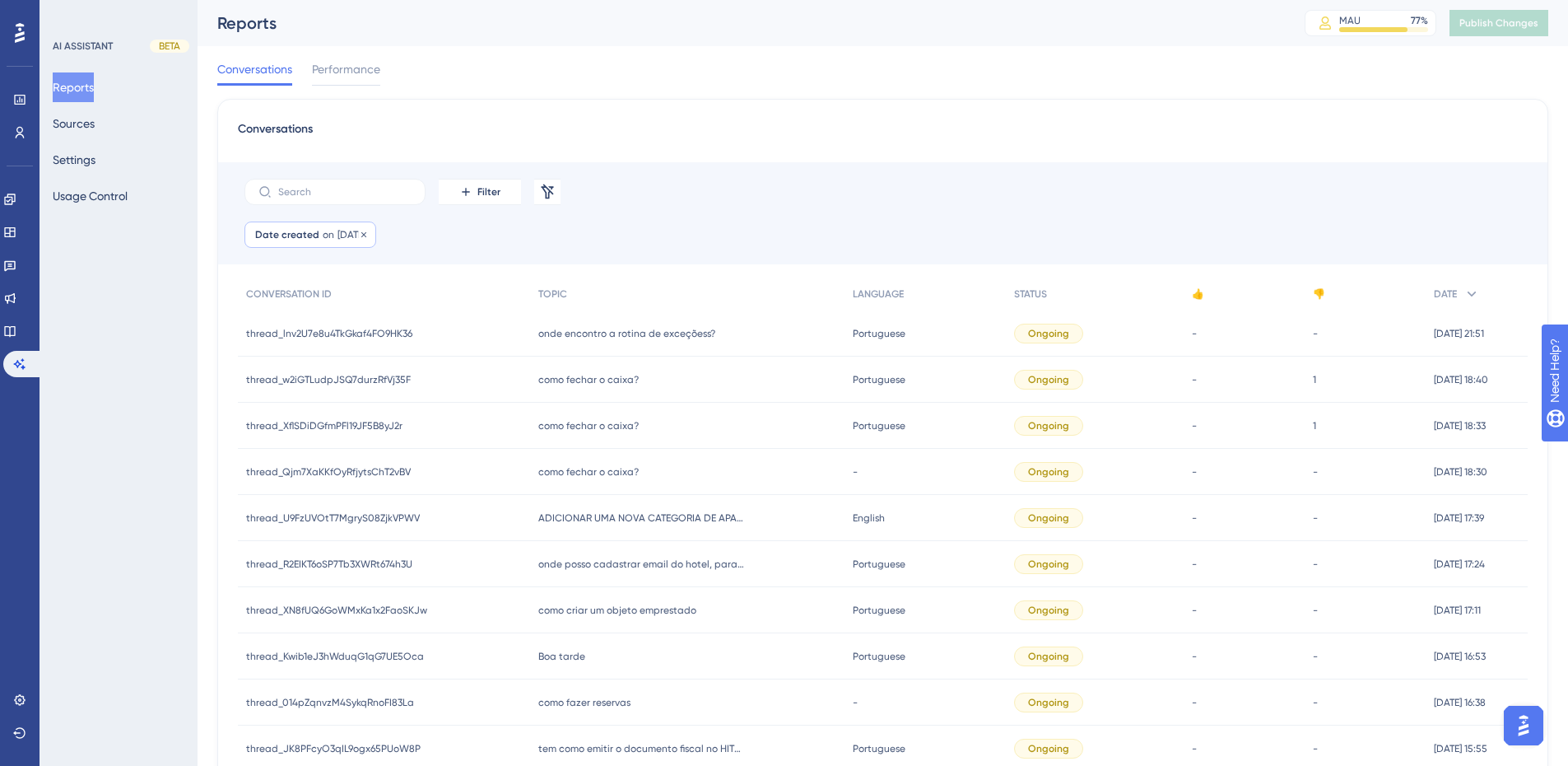
click at [326, 226] on div "Date created on [DATE] [DATE] Remove" at bounding box center [311, 235] width 131 height 26
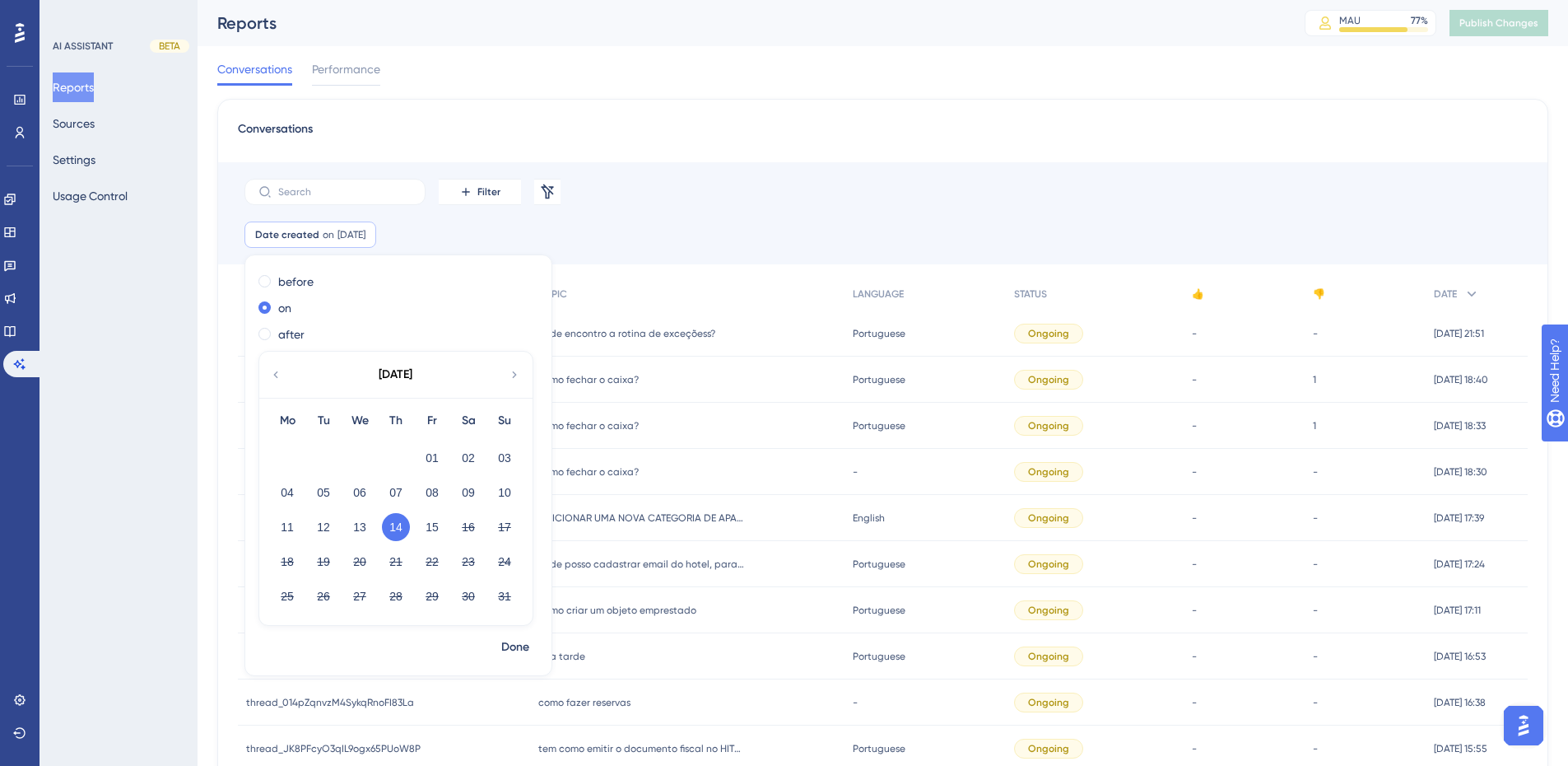
scroll to position [310, 0]
click at [701, 185] on div "Filter Remove Filters" at bounding box center [882, 192] width 1330 height 59
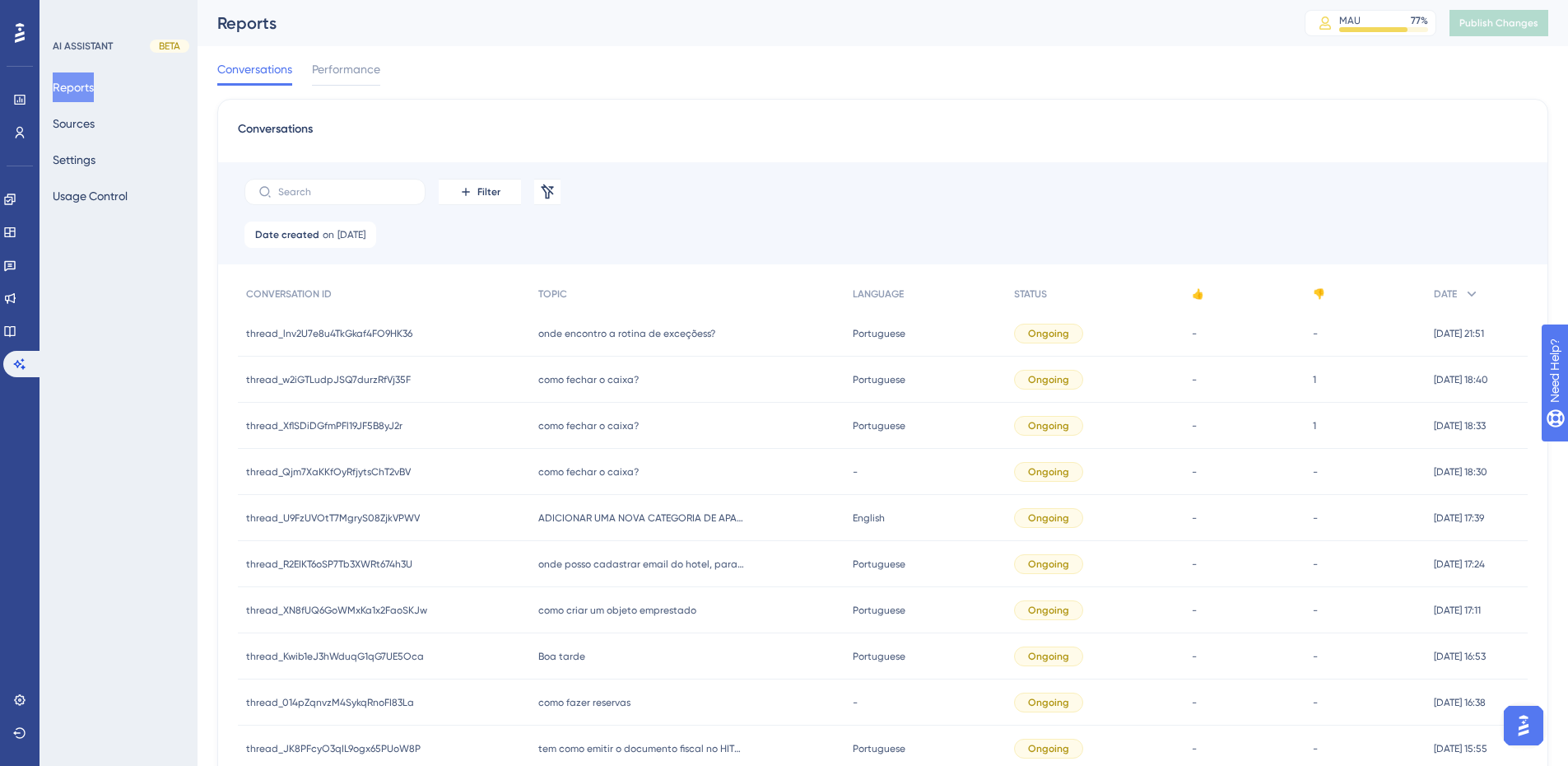
scroll to position [914, 0]
